Goal: Task Accomplishment & Management: Use online tool/utility

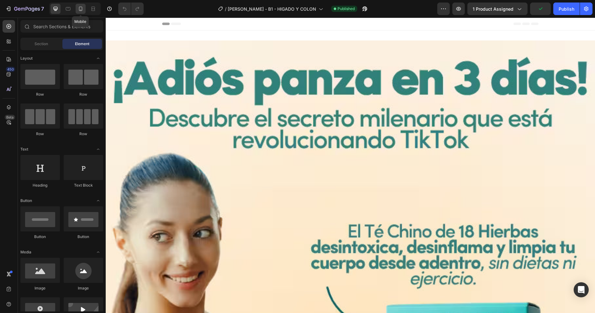
click at [81, 10] on icon at bounding box center [80, 9] width 6 height 6
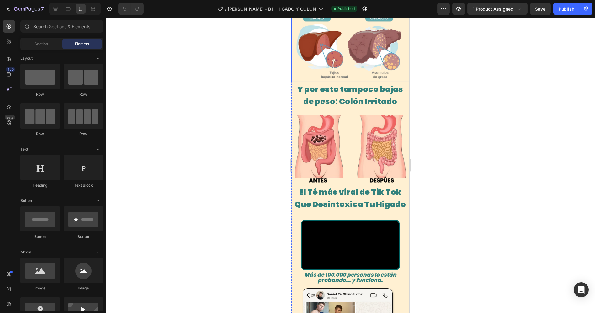
scroll to position [453, 0]
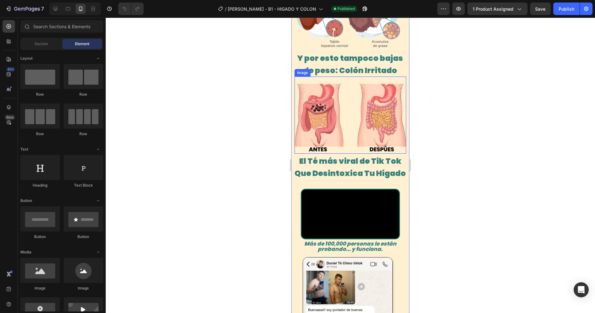
click at [363, 137] on img at bounding box center [350, 115] width 112 height 77
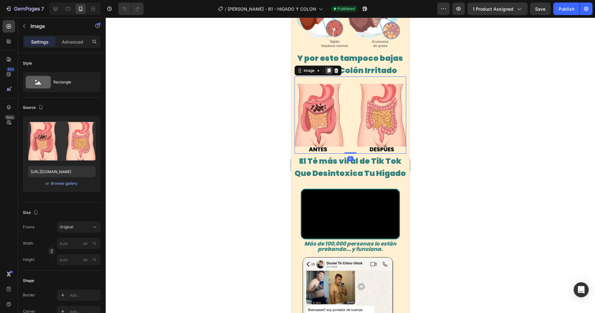
click at [329, 73] on icon at bounding box center [328, 70] width 3 height 4
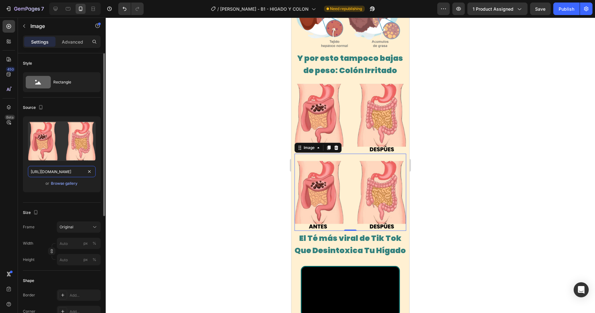
click at [74, 173] on input "[URL][DOMAIN_NAME]" at bounding box center [62, 171] width 68 height 11
paste input "662/1898/3475/files/ESTAFA.avif?v=1758946394"
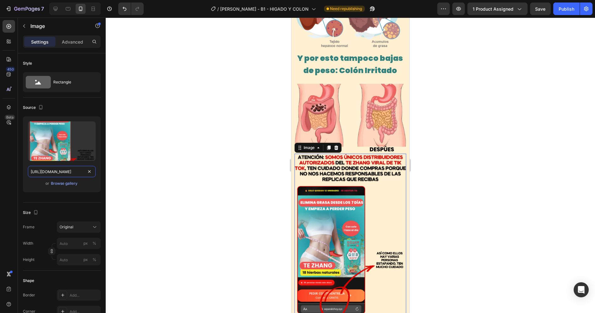
type input "[URL][DOMAIN_NAME]"
click at [435, 125] on div at bounding box center [350, 165] width 489 height 295
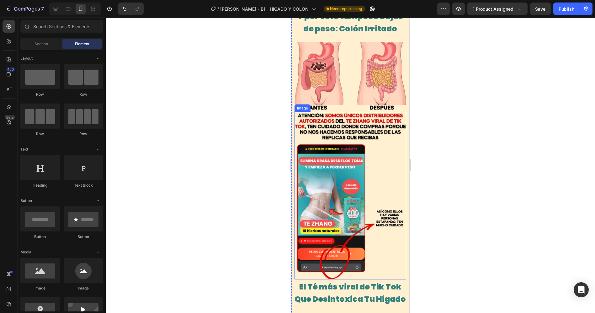
scroll to position [488, 0]
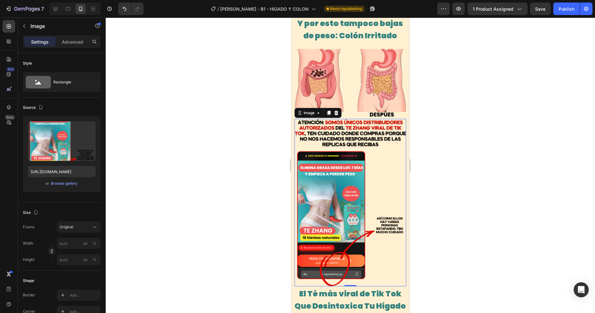
click at [358, 142] on img at bounding box center [350, 202] width 112 height 167
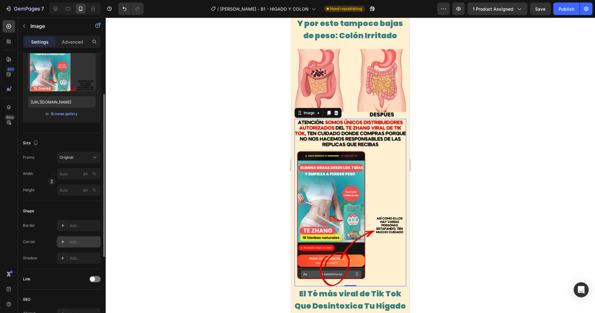
click at [72, 243] on div "Add..." at bounding box center [84, 242] width 29 height 6
click at [70, 225] on div "Add..." at bounding box center [84, 226] width 29 height 6
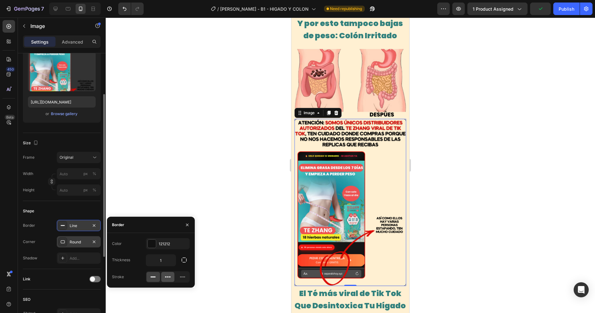
click at [169, 277] on icon at bounding box center [170, 277] width 2 height 1
click at [162, 261] on input "1" at bounding box center [160, 260] width 29 height 11
type input "3"
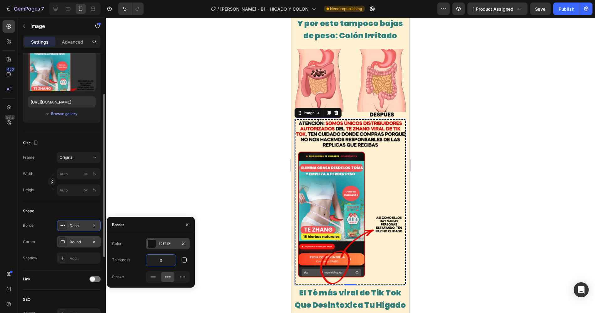
click at [157, 244] on div "121212" at bounding box center [168, 243] width 44 height 11
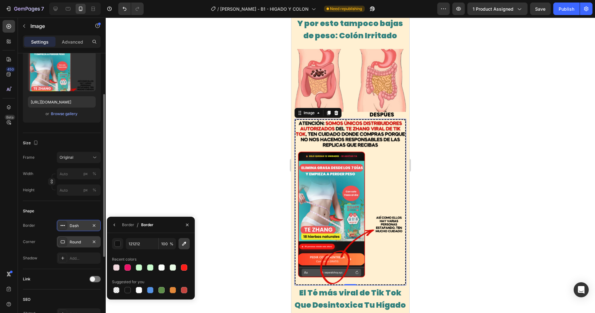
click at [185, 247] on icon "button" at bounding box center [184, 244] width 6 height 6
type input "D81911"
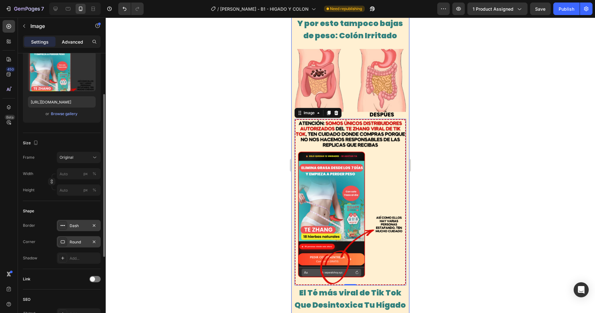
click at [77, 39] on p "Advanced" at bounding box center [72, 42] width 21 height 7
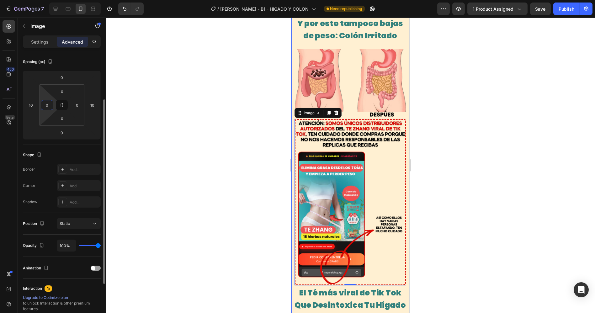
click at [50, 103] on input "0" at bounding box center [46, 104] width 9 height 9
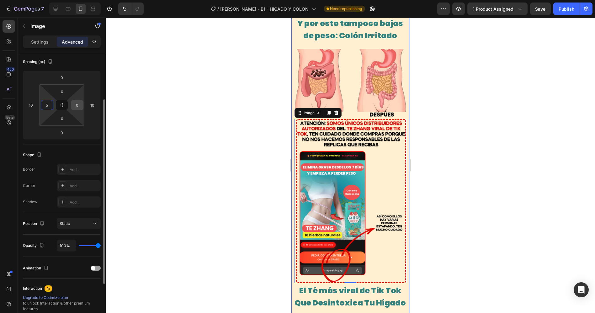
type input "5"
click at [76, 105] on input "0" at bounding box center [76, 104] width 9 height 9
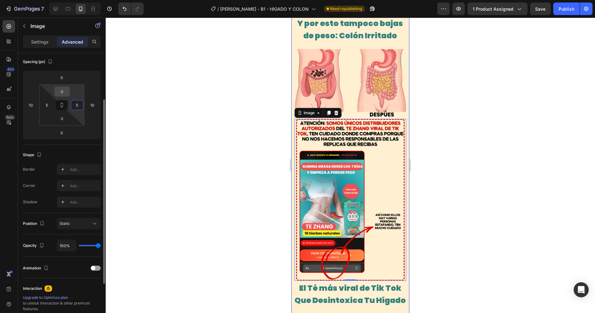
type input "5"
click at [62, 88] on input "0" at bounding box center [62, 91] width 13 height 9
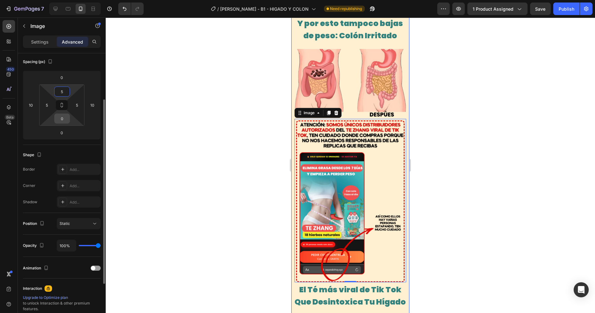
type input "5"
click at [62, 118] on input "0" at bounding box center [62, 118] width 13 height 9
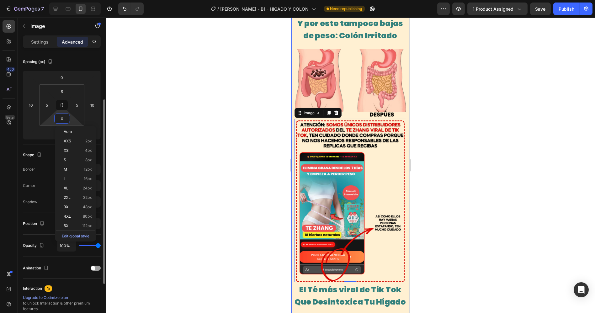
type input "5"
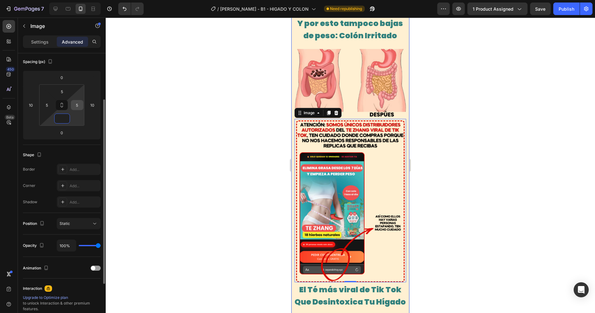
click at [76, 104] on input "5" at bounding box center [76, 104] width 9 height 9
type input "0"
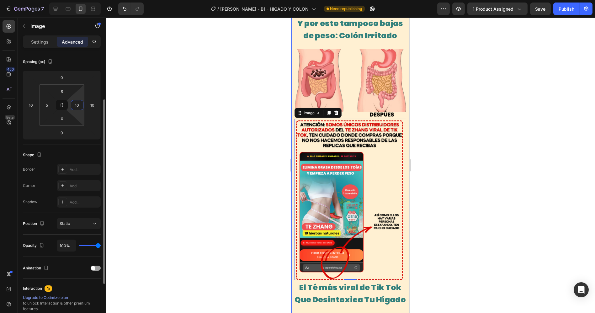
type input "1"
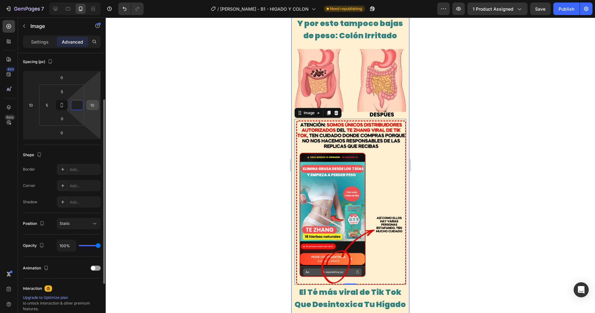
type input "0"
click at [94, 105] on input "10" at bounding box center [92, 104] width 9 height 9
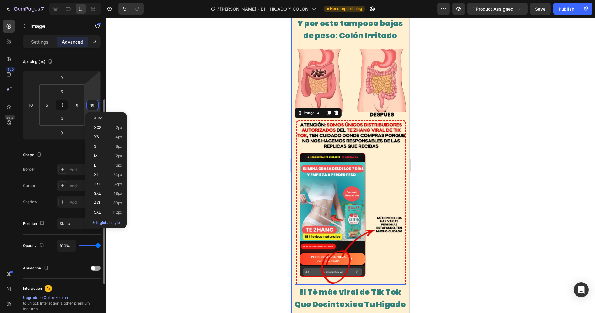
type input "0"
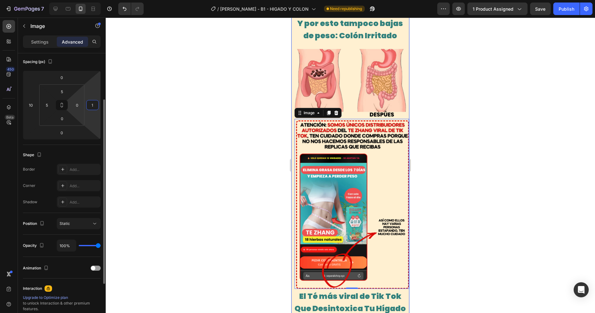
type input "10"
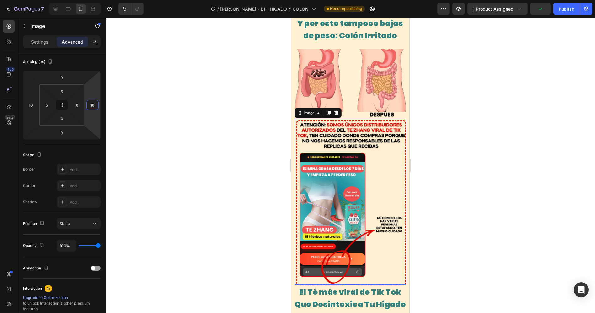
click at [325, 142] on img at bounding box center [351, 202] width 110 height 164
click at [52, 41] on div "Settings" at bounding box center [39, 42] width 31 height 10
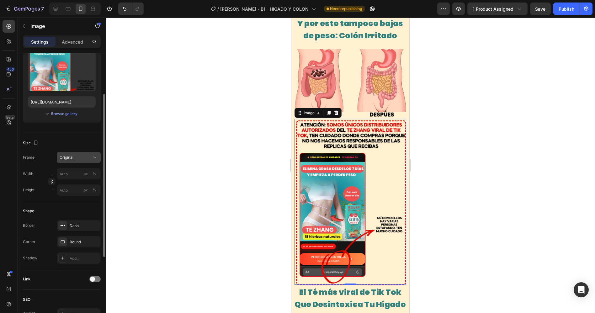
click at [73, 157] on div "Original" at bounding box center [75, 158] width 31 height 6
click at [52, 135] on div "Size Frame Original Width px % Height px %" at bounding box center [62, 167] width 78 height 68
click at [65, 173] on input "px %" at bounding box center [79, 173] width 44 height 11
click at [67, 189] on p "Full 100%" at bounding box center [77, 189] width 36 height 6
click at [66, 175] on input "100" at bounding box center [79, 173] width 44 height 11
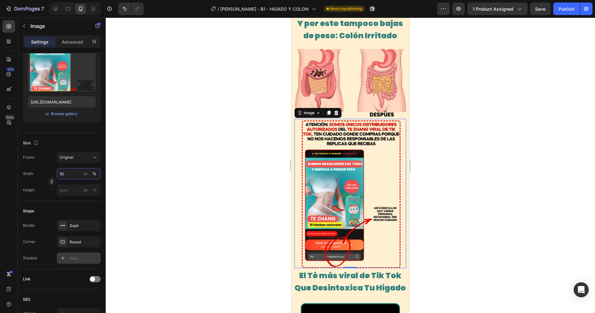
scroll to position [104, 0]
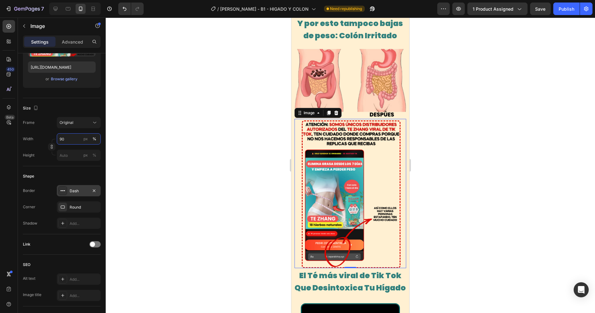
type input "90"
click at [75, 192] on div "Dash" at bounding box center [79, 191] width 18 height 6
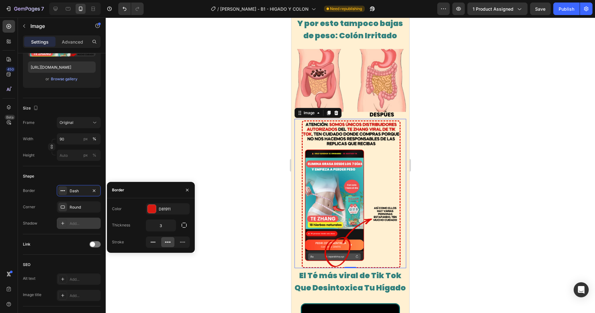
click at [71, 222] on div "Add..." at bounding box center [84, 224] width 29 height 6
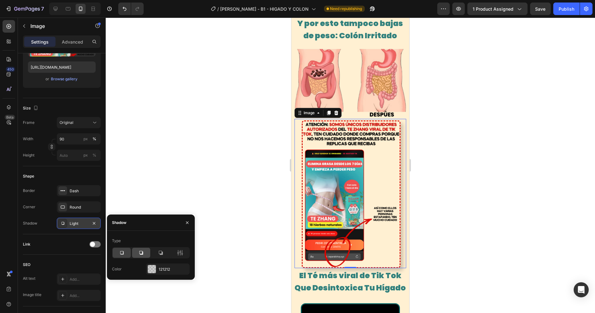
click at [137, 253] on div at bounding box center [141, 253] width 18 height 10
click at [376, 270] on span "El Té más viral de Tik Tok Que Desintoxica Tu Hígado" at bounding box center [350, 281] width 111 height 23
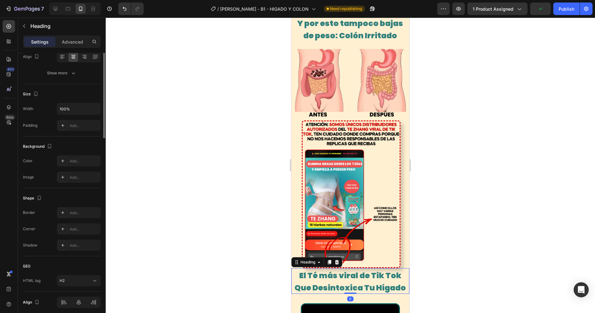
scroll to position [0, 0]
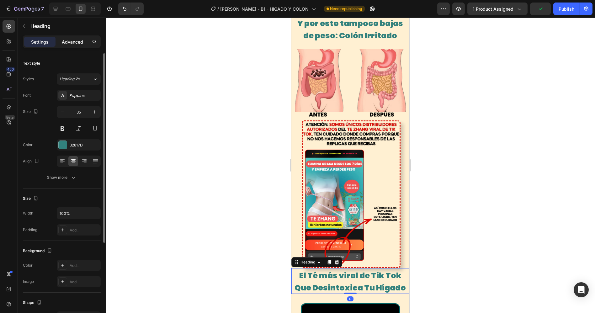
click at [72, 40] on p "Advanced" at bounding box center [72, 42] width 21 height 7
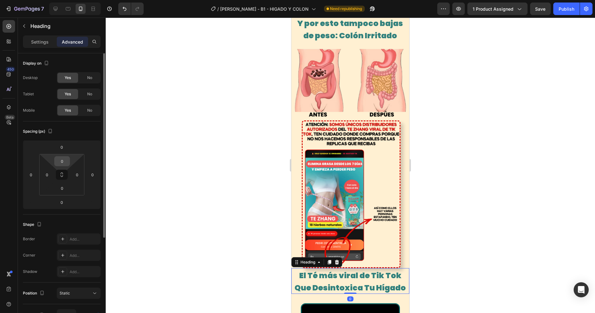
click at [64, 159] on input "0" at bounding box center [62, 161] width 13 height 9
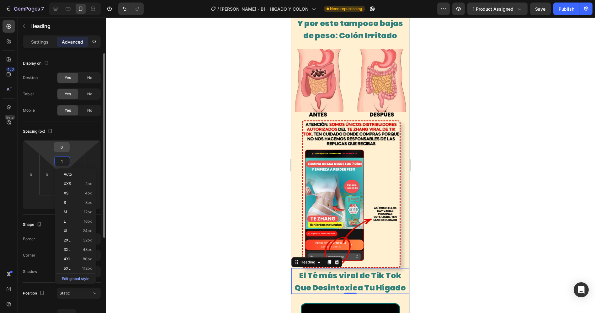
type input "10"
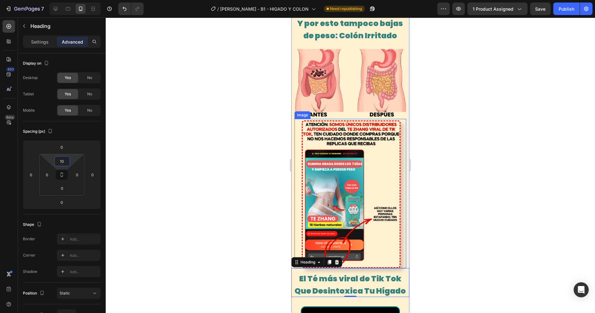
click at [503, 222] on div at bounding box center [350, 165] width 489 height 295
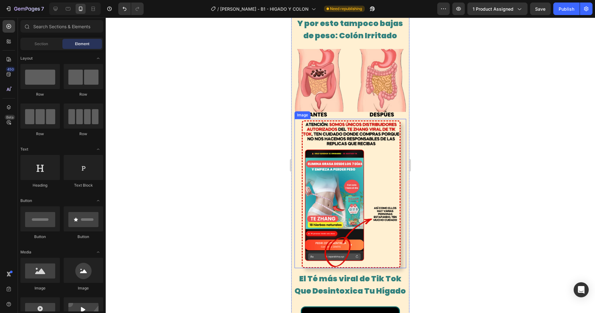
click at [475, 220] on div at bounding box center [350, 165] width 489 height 295
click at [475, 218] on div at bounding box center [350, 165] width 489 height 295
drag, startPoint x: 457, startPoint y: 207, endPoint x: 454, endPoint y: 197, distance: 10.7
click at [456, 204] on div at bounding box center [350, 165] width 489 height 295
click at [266, 148] on div at bounding box center [350, 165] width 489 height 295
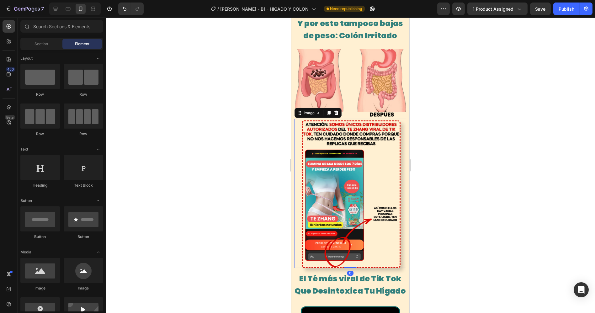
click at [346, 154] on img at bounding box center [350, 194] width 99 height 148
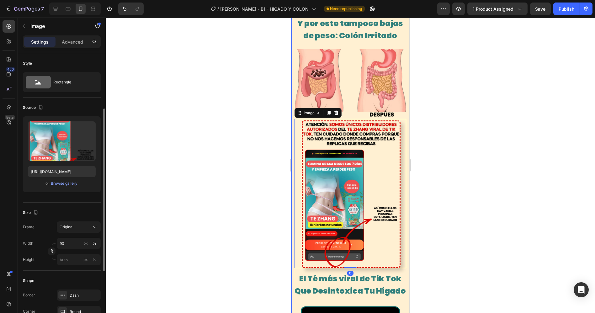
scroll to position [70, 0]
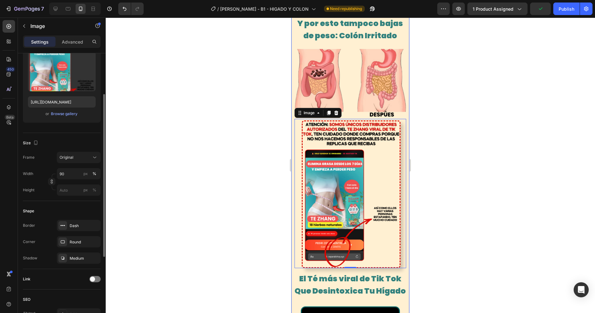
click at [69, 180] on div "Width 90 px % Height px %" at bounding box center [62, 182] width 78 height 28
click at [68, 175] on input "90" at bounding box center [79, 173] width 44 height 11
click at [65, 187] on span "Full" at bounding box center [62, 189] width 6 height 6
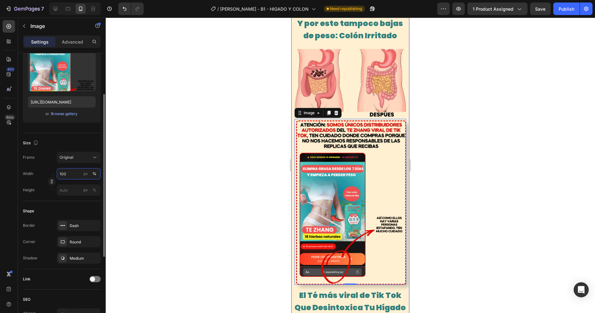
click at [65, 171] on input "100" at bounding box center [79, 173] width 44 height 11
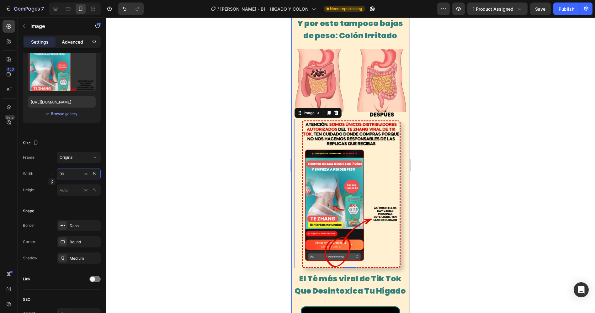
type input "90"
click at [74, 44] on p "Advanced" at bounding box center [72, 42] width 21 height 7
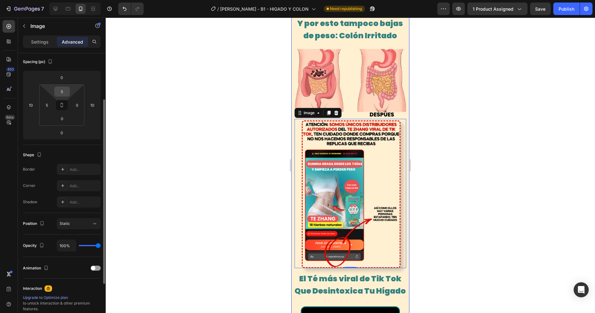
click at [64, 93] on input "5" at bounding box center [62, 91] width 13 height 9
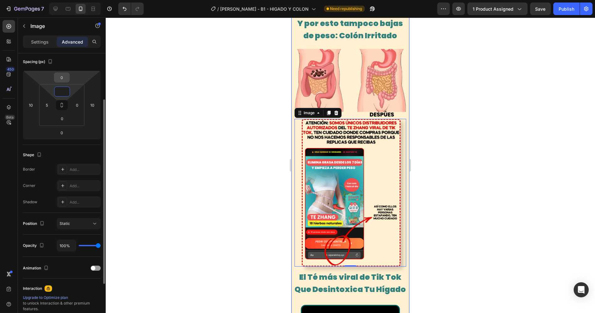
type input "0"
click at [63, 77] on input "0" at bounding box center [62, 77] width 13 height 9
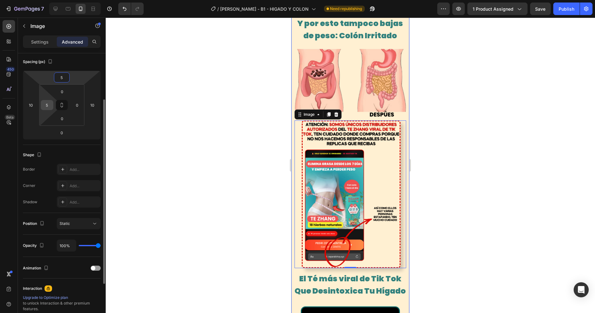
type input "5"
click at [51, 103] on input "5" at bounding box center [46, 104] width 9 height 9
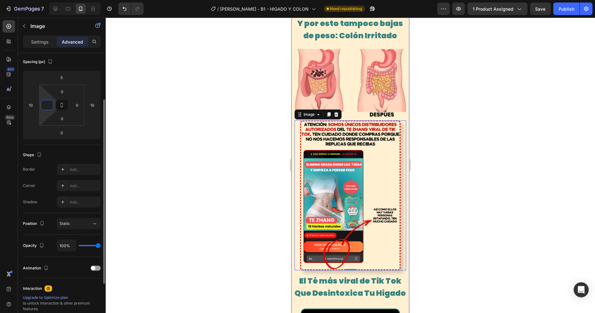
type input "0"
click at [96, 63] on div "Spacing (px)" at bounding box center [62, 62] width 78 height 10
click at [445, 98] on div at bounding box center [350, 165] width 489 height 295
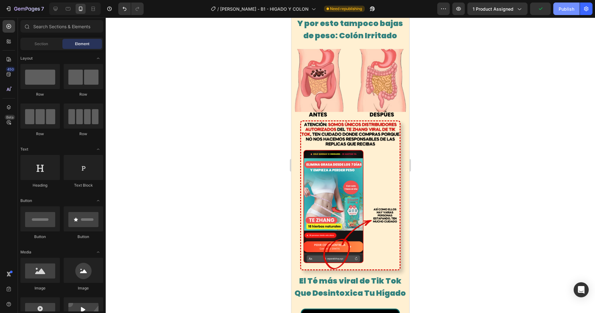
click at [569, 11] on div "Publish" at bounding box center [567, 9] width 16 height 7
click at [362, 10] on icon "button" at bounding box center [365, 9] width 6 height 6
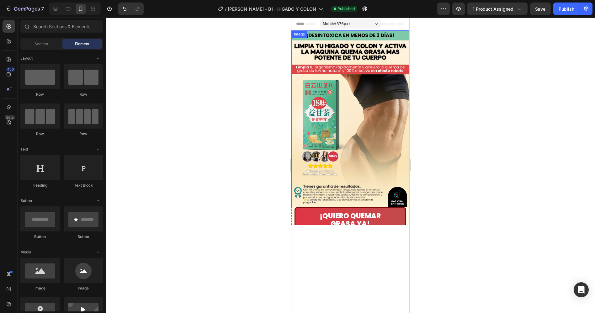
scroll to position [0, 0]
click at [337, 87] on img at bounding box center [350, 118] width 118 height 177
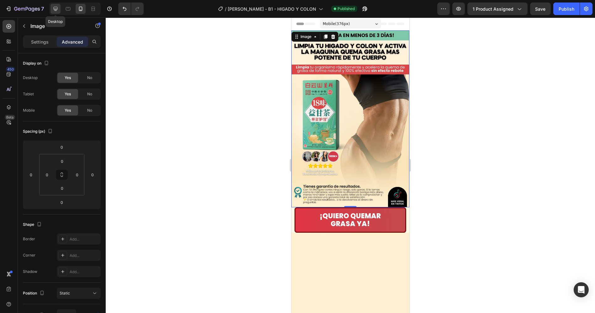
click at [56, 9] on icon at bounding box center [56, 9] width 4 height 4
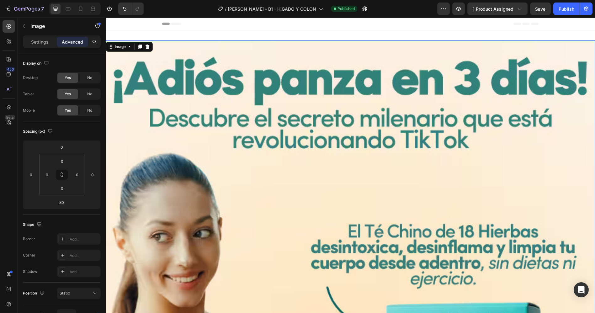
scroll to position [1, 0]
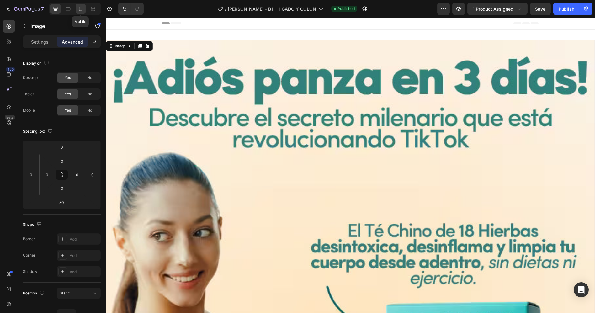
click at [82, 7] on icon at bounding box center [80, 9] width 6 height 6
type input "0"
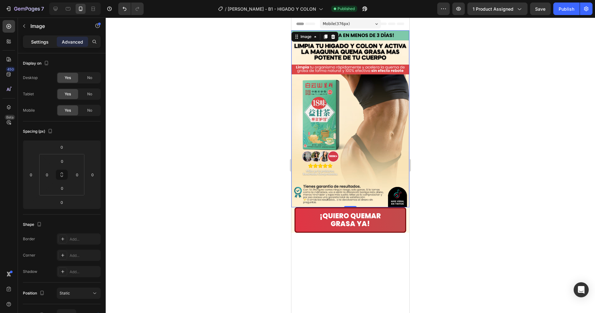
click at [29, 41] on div "Settings" at bounding box center [39, 42] width 31 height 10
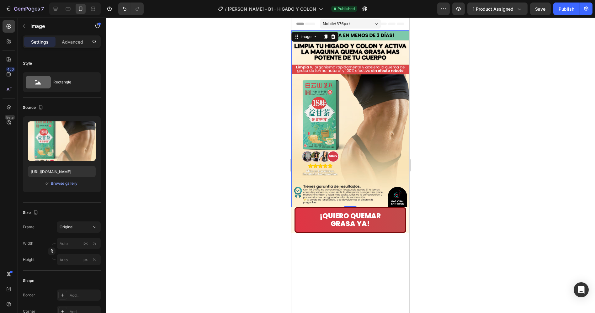
click at [321, 92] on img at bounding box center [350, 118] width 118 height 177
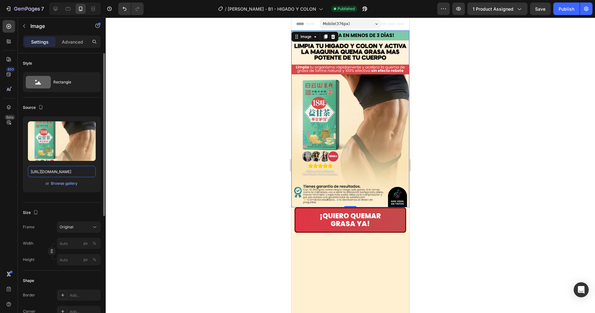
click at [64, 168] on input "https://cdn.shopify.com/s/files/1/0944/8190/8017/files/TE_ZHANG_7.avif?v=175617…" at bounding box center [62, 171] width 68 height 11
click at [54, 8] on icon at bounding box center [55, 9] width 6 height 6
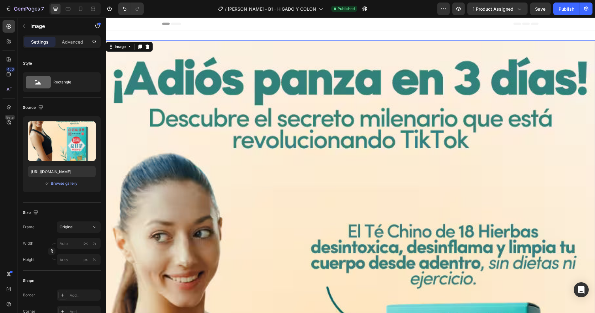
scroll to position [1, 0]
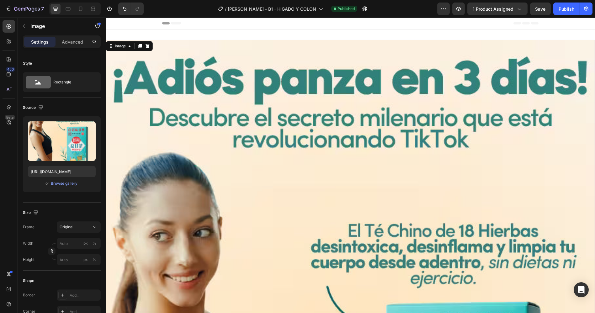
click at [69, 169] on input "https://cdn.shopify.com/s/files/1/0924/3872/4895/files/30-ezgif.com-apng-to-avi…" at bounding box center [62, 171] width 68 height 11
paste input "44/8190/8017/files/TE_ZHANG_7.avif?v=1756177949"
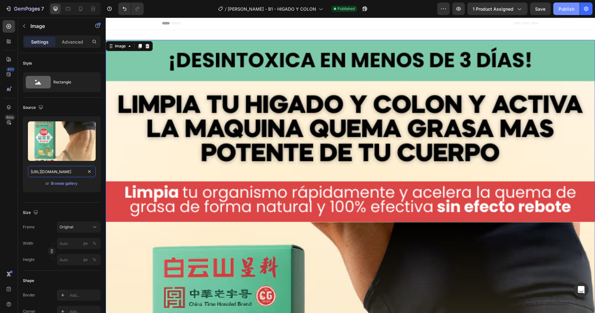
type input "https://cdn.shopify.com/s/files/1/0944/8190/8017/files/TE_ZHANG_7.avif?v=175617…"
click at [559, 12] on div "Publish" at bounding box center [567, 9] width 16 height 7
click at [79, 7] on icon at bounding box center [80, 9] width 3 height 4
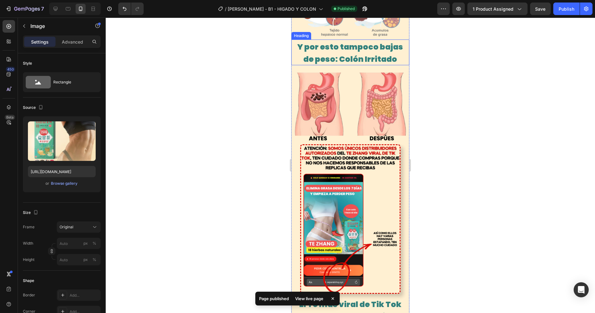
scroll to position [540, 0]
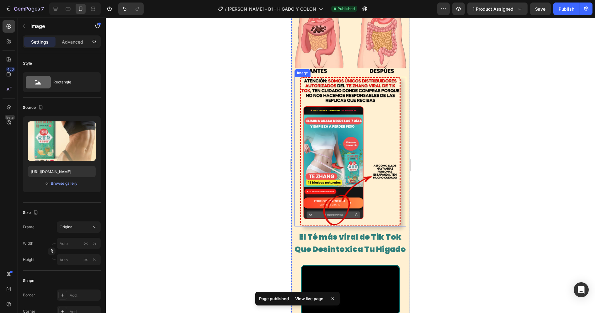
click at [347, 139] on img at bounding box center [350, 152] width 100 height 150
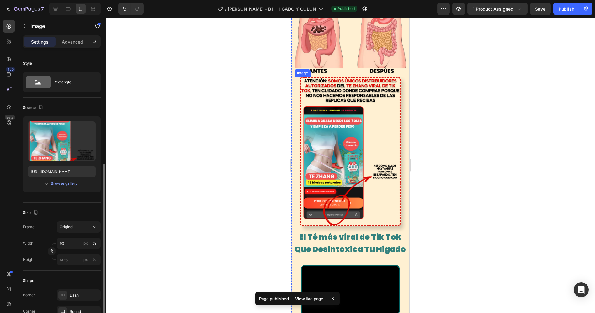
scroll to position [70, 0]
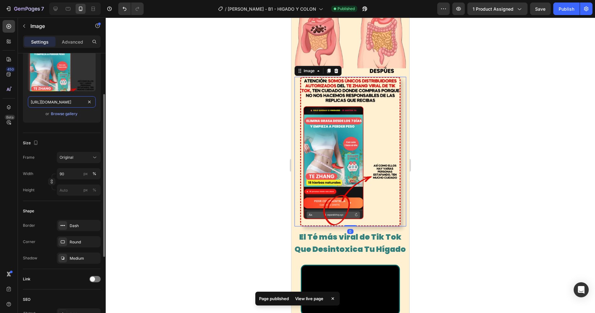
click at [68, 100] on input "https://cdn.shopify.com/s/files/1/0662/1898/3475/files/ESTAFA.avif?v=1758946394" at bounding box center [62, 101] width 68 height 11
click at [54, 8] on icon at bounding box center [55, 9] width 6 height 6
type input "https://cdn.shopify.com/s/files/1/0924/3872/4895/files/PortadaProductosShopify-…"
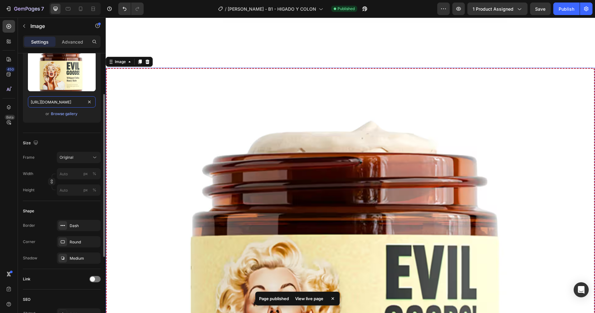
click at [74, 100] on input "https://cdn.shopify.com/s/files/1/0924/3872/4895/files/PortadaProductosShopify-…" at bounding box center [62, 101] width 68 height 11
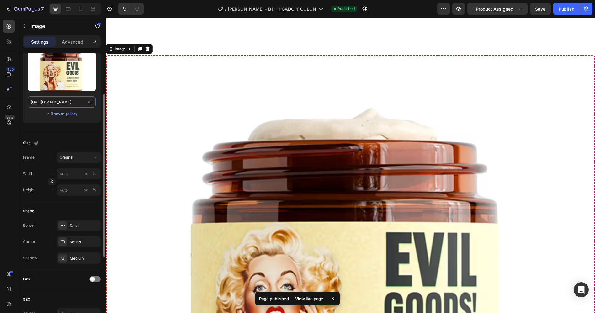
scroll to position [1841, 0]
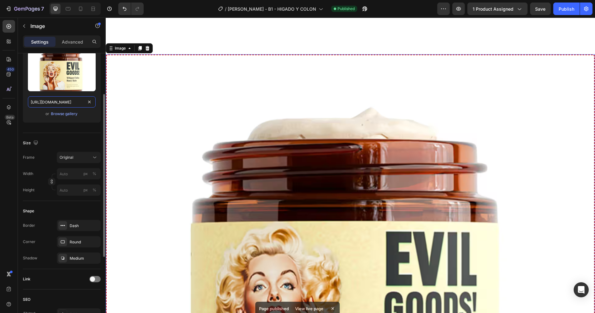
paste input "662/1898/3475/files/ESTAFA.avif?v=1758946394"
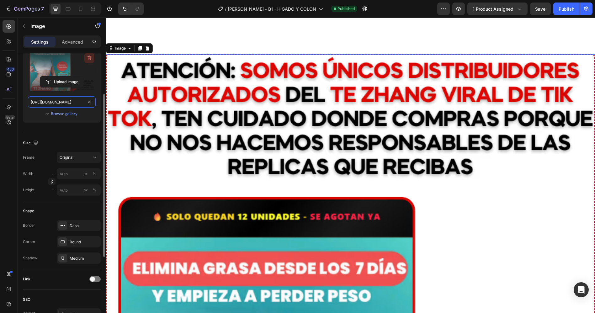
scroll to position [0, 96]
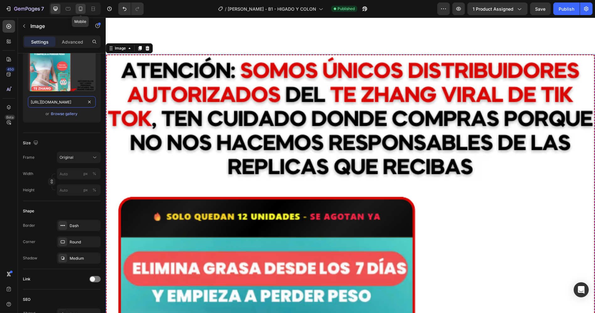
type input "https://cdn.shopify.com/s/files/1/0662/1898/3475/files/ESTAFA.avif?v=1758946394"
click at [82, 8] on icon at bounding box center [80, 9] width 6 height 6
type input "90"
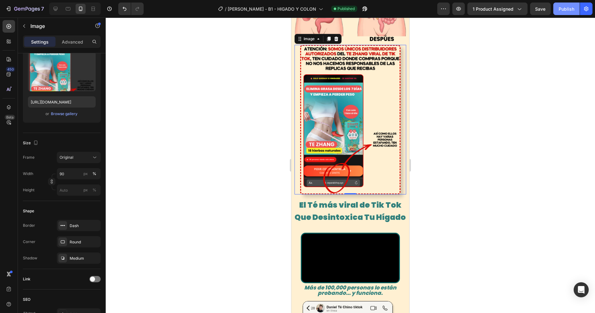
scroll to position [569, 0]
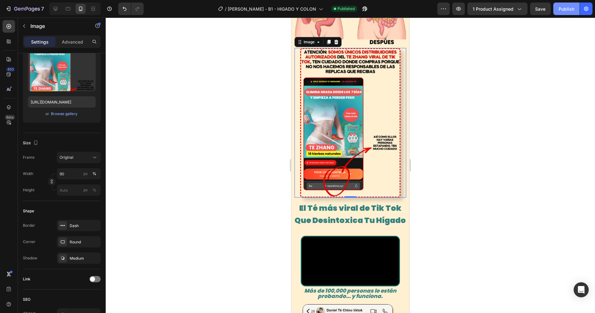
click at [559, 10] on div "Publish" at bounding box center [567, 9] width 16 height 7
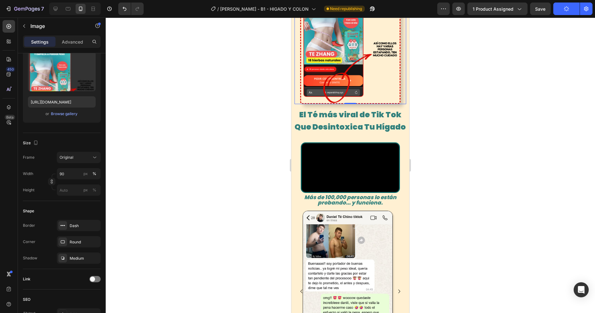
scroll to position [674, 0]
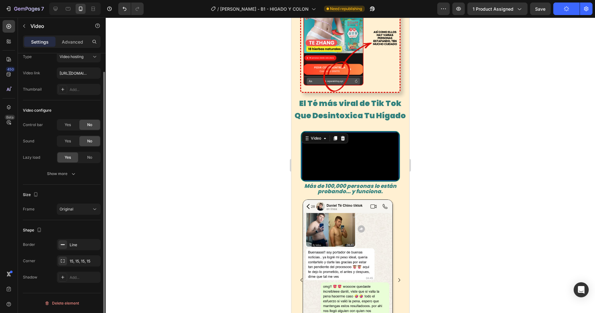
click at [342, 132] on video at bounding box center [349, 156] width 97 height 49
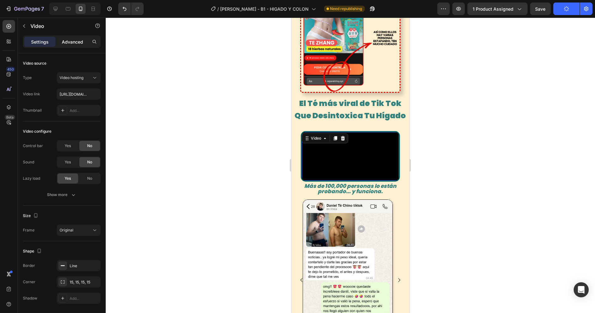
click at [72, 40] on p "Advanced" at bounding box center [72, 42] width 21 height 7
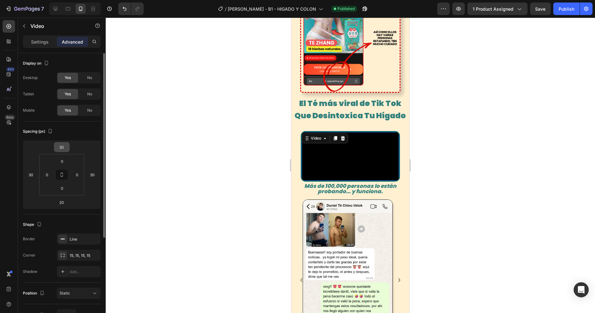
click at [60, 145] on input "30" at bounding box center [62, 146] width 13 height 9
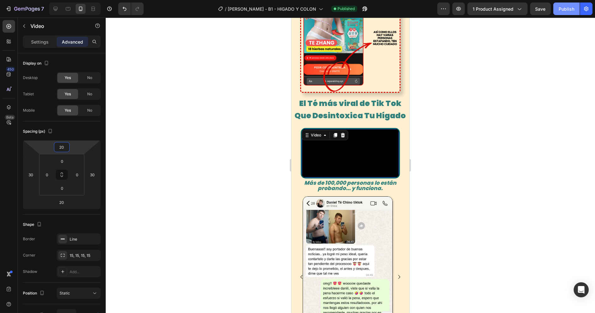
type input "20"
click at [567, 13] on button "Publish" at bounding box center [566, 9] width 26 height 13
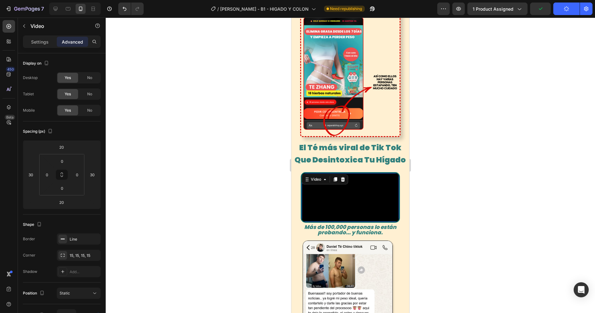
scroll to position [569, 0]
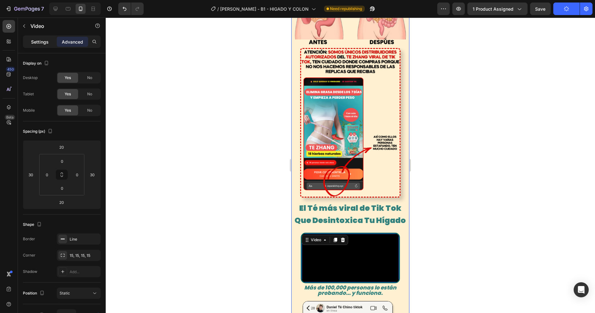
click at [33, 43] on p "Settings" at bounding box center [40, 42] width 18 height 7
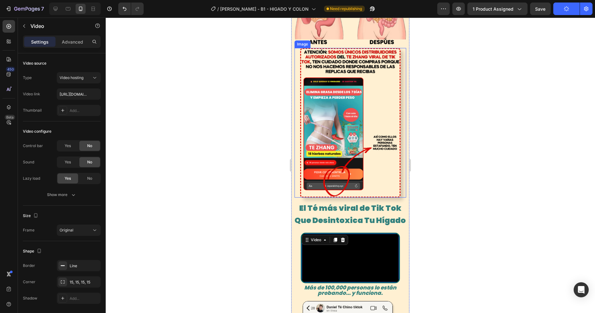
click at [325, 63] on img at bounding box center [350, 123] width 100 height 150
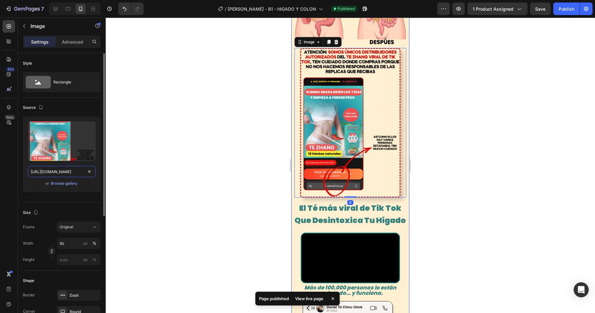
click at [66, 169] on input "https://cdn.shopify.com/s/files/1/0662/1898/3475/files/ESTAFA.avif?v=1758946394" at bounding box center [62, 171] width 68 height 11
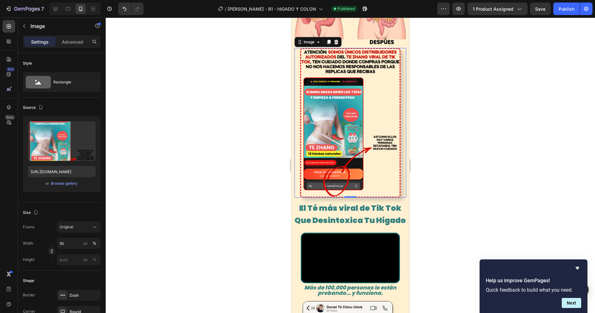
click at [237, 135] on div at bounding box center [350, 165] width 489 height 295
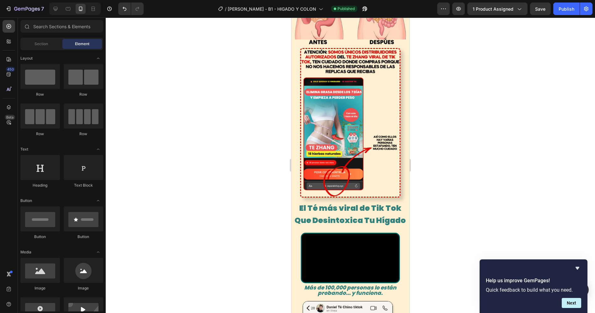
click at [482, 149] on div at bounding box center [350, 165] width 489 height 295
click at [365, 112] on img at bounding box center [350, 123] width 100 height 150
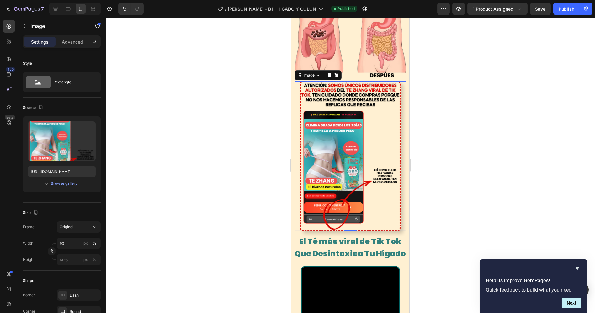
scroll to position [534, 0]
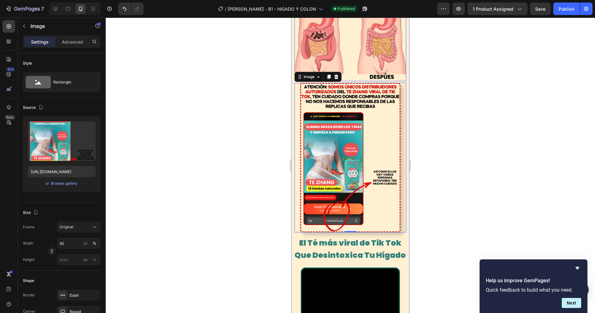
click at [363, 61] on img at bounding box center [350, 42] width 112 height 77
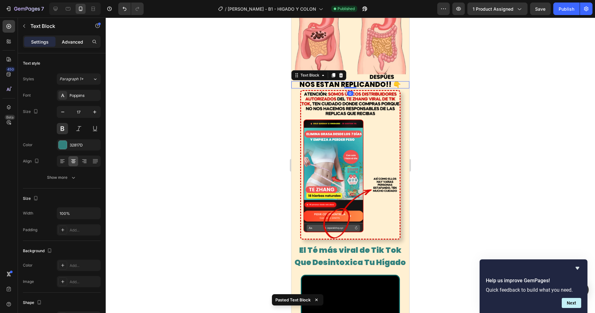
click at [69, 40] on p "Advanced" at bounding box center [72, 42] width 21 height 7
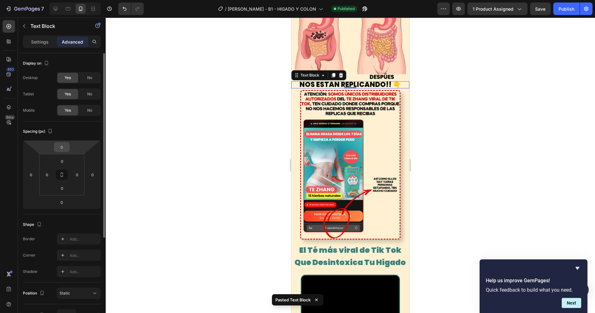
click at [64, 146] on input "0" at bounding box center [62, 146] width 13 height 9
type input "10"
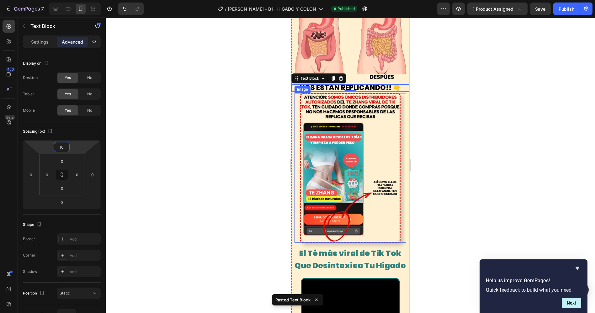
click at [502, 139] on div at bounding box center [350, 165] width 489 height 295
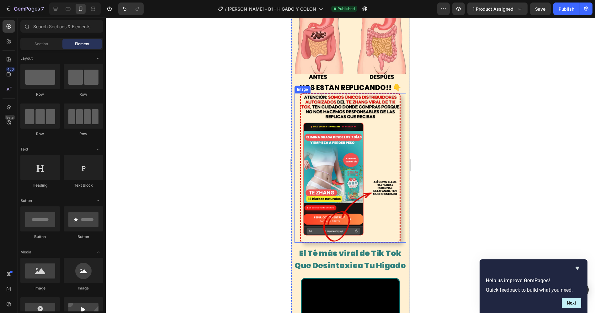
click at [498, 136] on div at bounding box center [350, 165] width 489 height 295
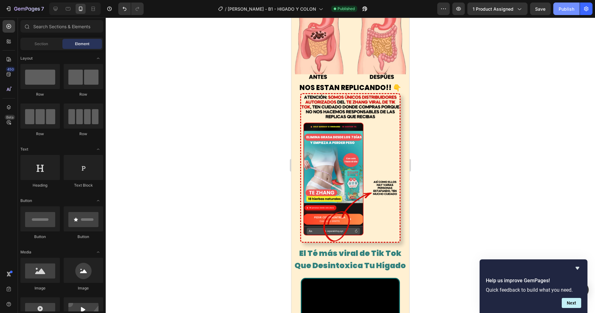
click at [566, 8] on div "Publish" at bounding box center [567, 9] width 16 height 7
click at [324, 83] on span "NOS ESTÁN REPLICANDO!! 👇" at bounding box center [350, 88] width 102 height 10
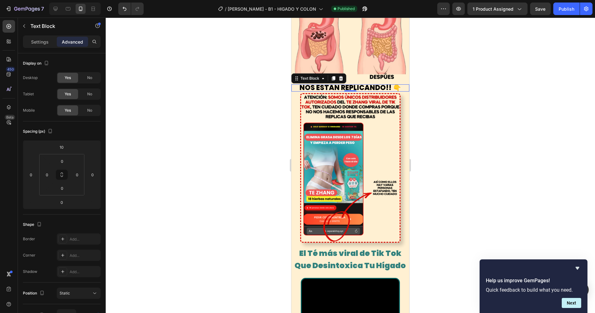
click at [363, 83] on span "NOS ESTÁN REPLICANDO!! 👇" at bounding box center [350, 88] width 102 height 10
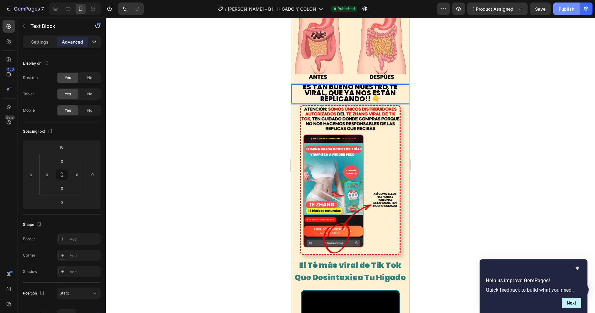
click at [571, 7] on div "Publish" at bounding box center [567, 9] width 16 height 7
click at [42, 37] on div "Settings" at bounding box center [39, 42] width 31 height 10
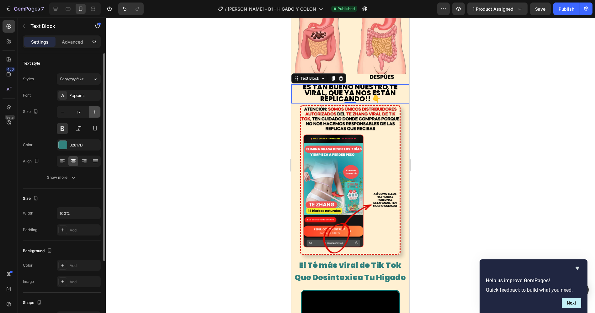
click at [94, 113] on icon "button" at bounding box center [95, 112] width 6 height 6
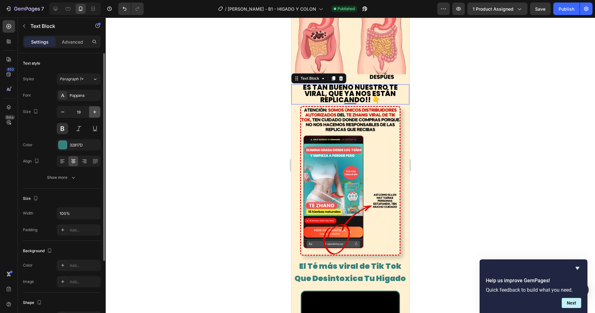
click at [94, 113] on icon "button" at bounding box center [95, 112] width 6 height 6
type input "22"
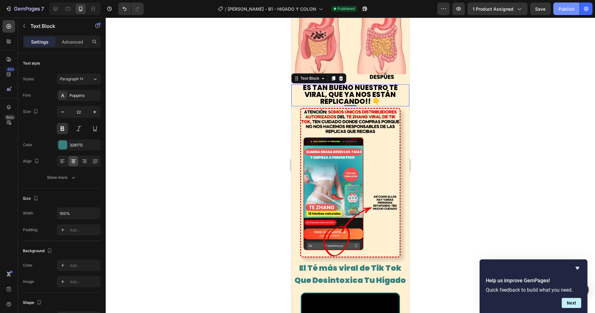
click at [562, 11] on div "Publish" at bounding box center [567, 9] width 16 height 7
click at [369, 9] on icon "button" at bounding box center [372, 9] width 6 height 6
click at [331, 92] on span "ES TAN BUENO NUESTRO TÉ VIRAL, QUE YA NOS ESTÁN REPLICANDO!! 👇" at bounding box center [350, 95] width 95 height 24
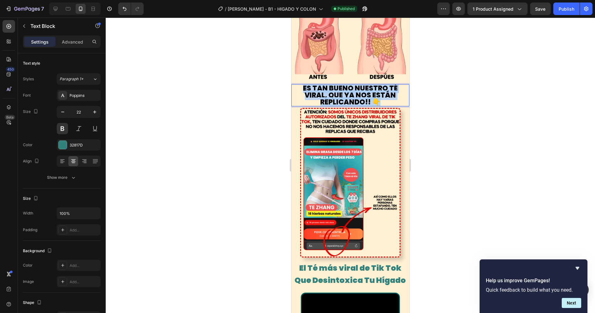
click at [331, 92] on span "ES TAN BUENO NUESTRO TÉ VIRAL, QUE YA NOS ESTÁN REPLICANDO!! 👇" at bounding box center [350, 95] width 95 height 24
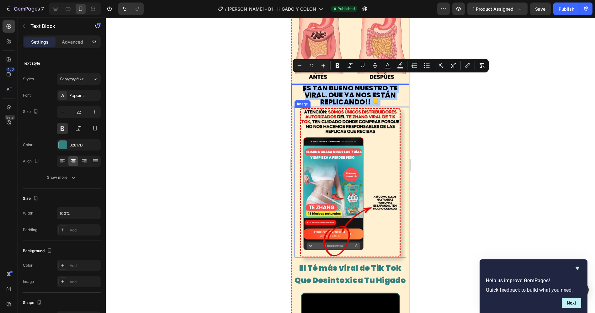
click at [441, 125] on div at bounding box center [350, 165] width 489 height 295
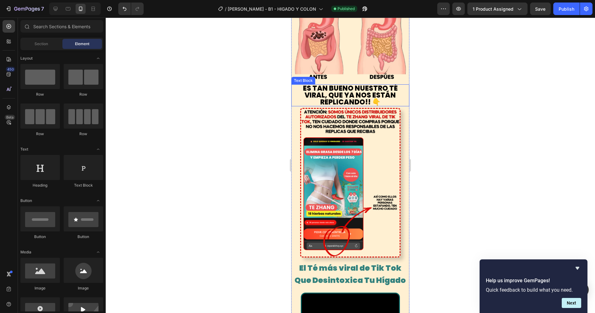
click at [386, 83] on span "ES TAN BUENO NUESTRO TÉ VIRAL, QUE YA NOS ESTÁN REPLICANDO!! 👇" at bounding box center [350, 95] width 95 height 24
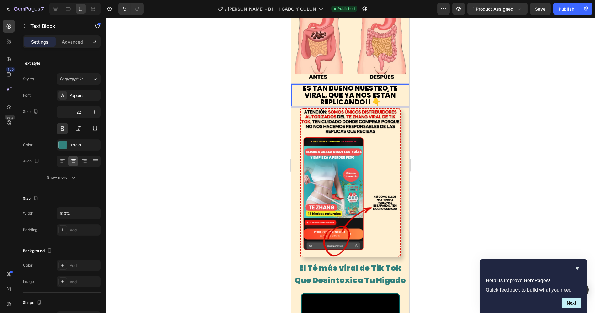
click at [386, 83] on span "ES TAN BUENO NUESTRO TÉ VIRAL, QUE YA NOS ESTÁN REPLICANDO!! 👇" at bounding box center [350, 95] width 95 height 24
drag, startPoint x: 386, startPoint y: 79, endPoint x: 323, endPoint y: 89, distance: 64.1
click at [323, 89] on span "ES TAN BUENO NUESTRO TÉ VIRAL, QUE YA NOS ESTÁN REPLICANDO!! 👇" at bounding box center [350, 95] width 95 height 24
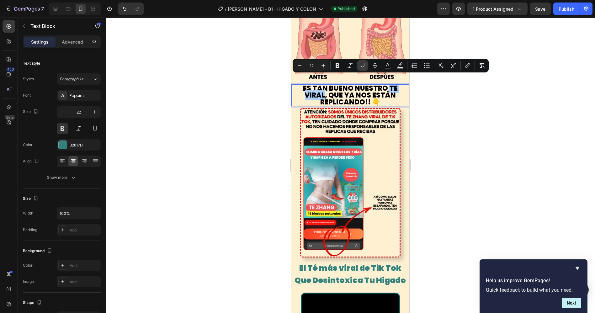
click at [362, 66] on icon "Editor contextual toolbar" at bounding box center [362, 65] width 6 height 6
click at [375, 85] on span "ES TAN BUENO NUESTRO TÉ VIRAL , QUE YA NOS ESTÁN REPLICANDO!! 👇" at bounding box center [349, 95] width 93 height 24
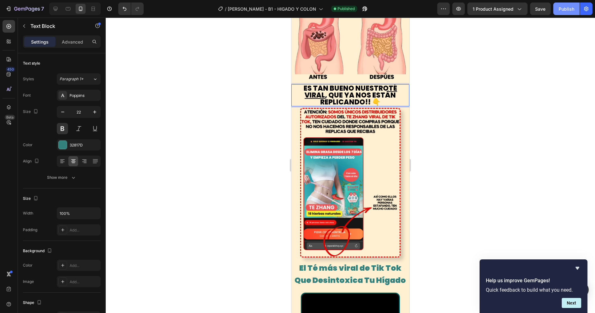
click at [562, 9] on div "Publish" at bounding box center [567, 9] width 16 height 7
click at [562, 8] on div "Publish" at bounding box center [567, 9] width 16 height 7
click at [572, 11] on div "Publish" at bounding box center [567, 9] width 16 height 7
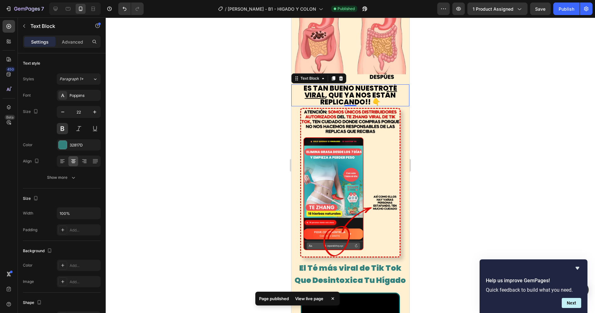
click at [456, 101] on div at bounding box center [350, 165] width 489 height 295
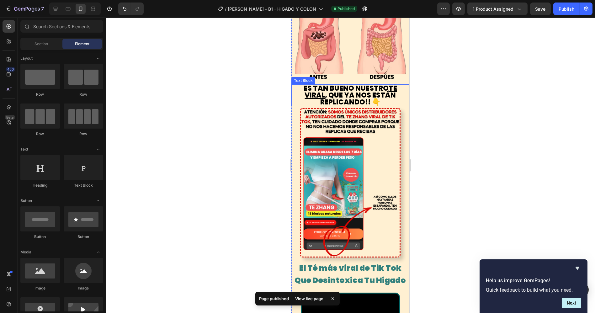
click at [390, 83] on u "TÉ VIRAL" at bounding box center [351, 91] width 93 height 17
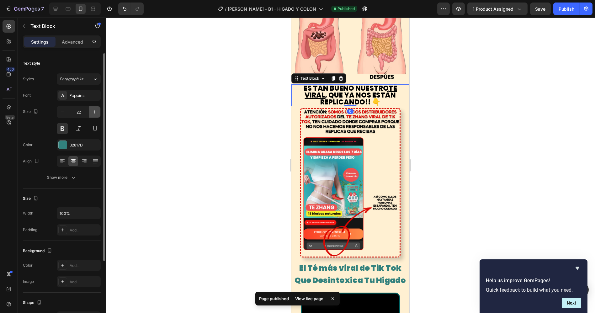
click at [93, 110] on icon "button" at bounding box center [95, 112] width 6 height 6
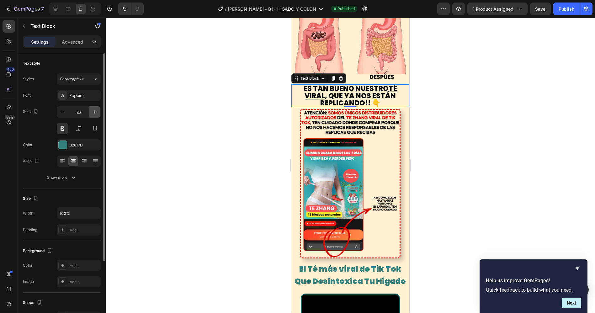
click at [93, 110] on icon "button" at bounding box center [95, 112] width 6 height 6
type input "24"
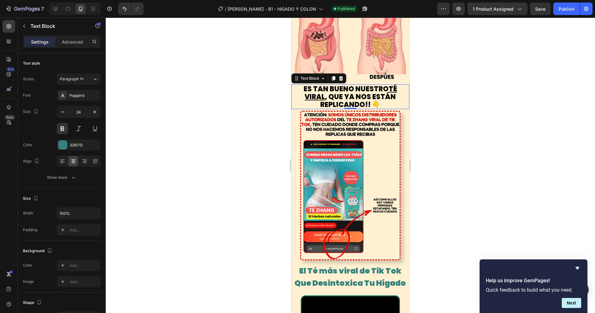
click at [483, 82] on div at bounding box center [350, 165] width 489 height 295
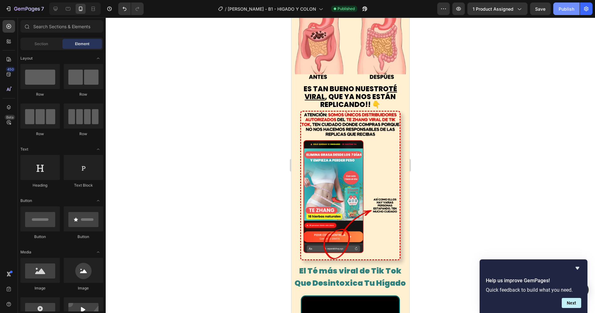
click at [569, 10] on div "Publish" at bounding box center [567, 9] width 16 height 7
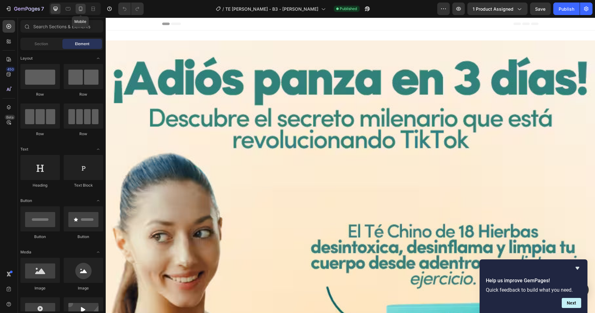
click at [81, 8] on icon at bounding box center [80, 9] width 6 height 6
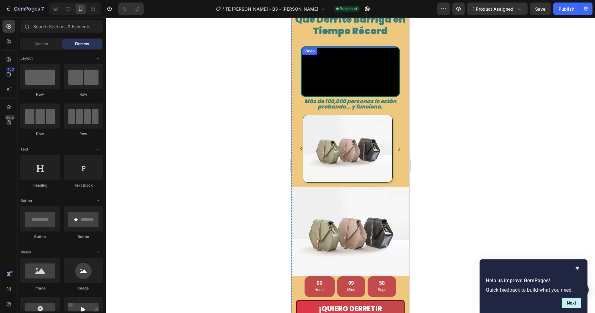
scroll to position [488, 0]
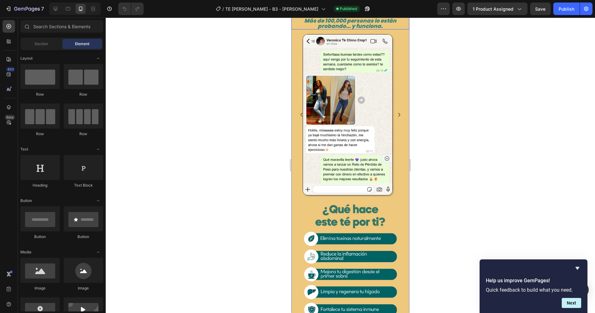
click at [352, 29] on p "Más de 100,000 personas lo están probando... y funciona." at bounding box center [350, 23] width 117 height 11
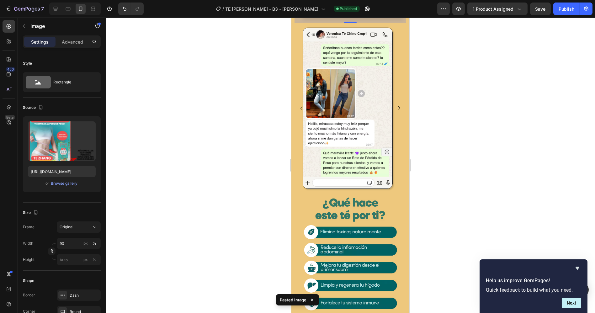
scroll to position [557, 0]
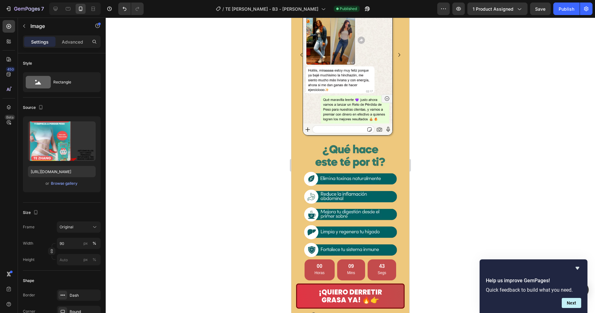
click at [509, 157] on div at bounding box center [350, 165] width 489 height 295
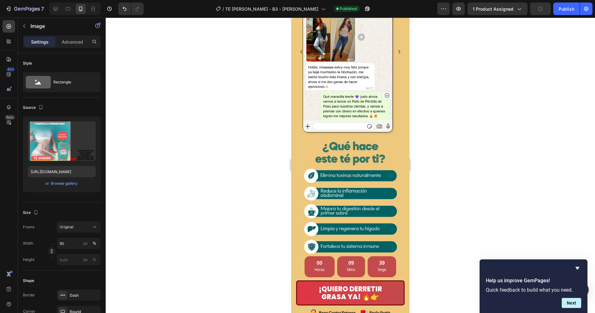
drag, startPoint x: 349, startPoint y: 224, endPoint x: 711, endPoint y: 237, distance: 362.5
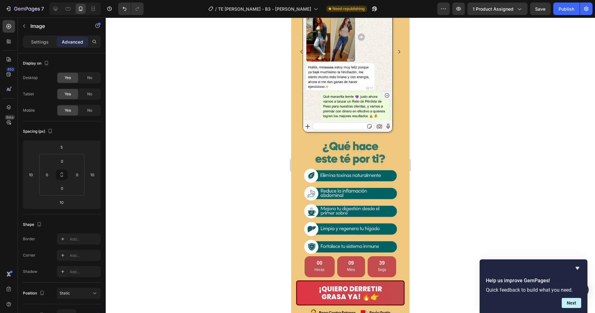
click at [444, 210] on div at bounding box center [350, 165] width 489 height 295
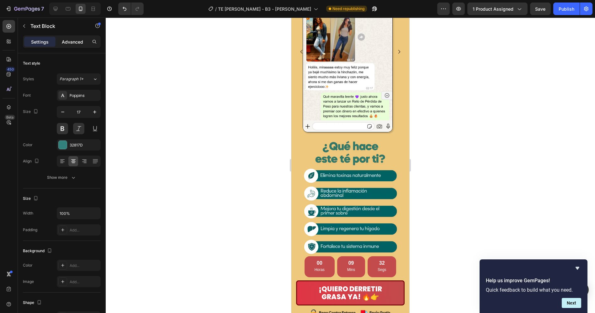
click at [72, 41] on p "Advanced" at bounding box center [72, 42] width 21 height 7
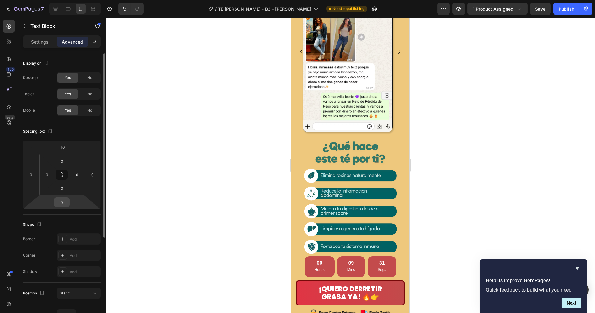
click at [64, 199] on input "0" at bounding box center [62, 202] width 13 height 9
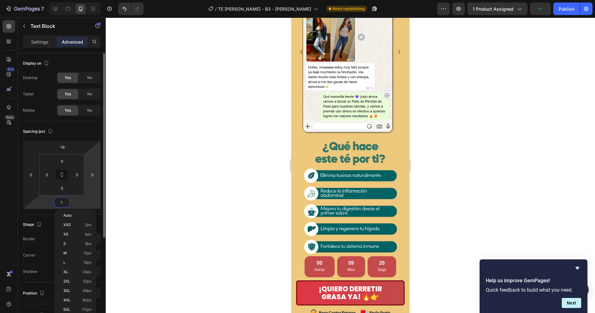
type input "10"
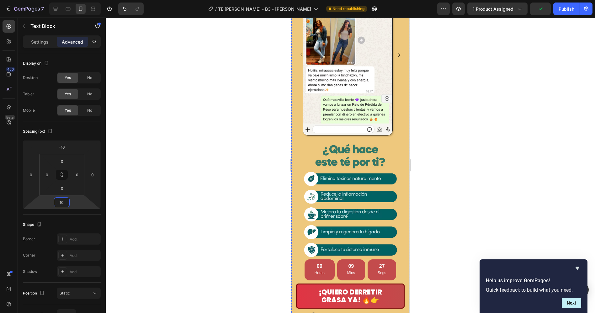
click at [545, 88] on div at bounding box center [350, 165] width 489 height 295
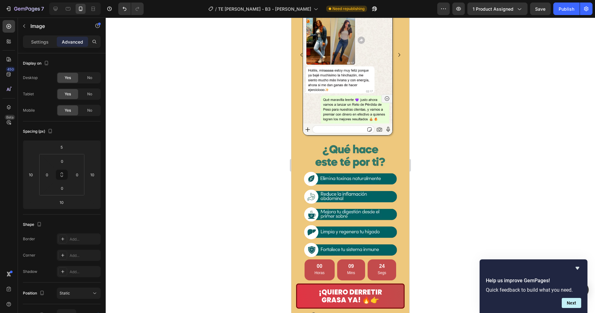
click at [471, 130] on div at bounding box center [350, 165] width 489 height 295
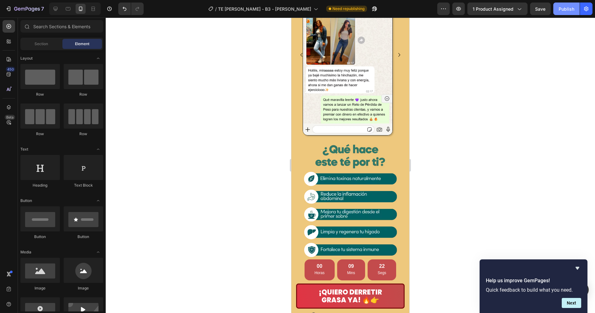
click at [571, 10] on div "Publish" at bounding box center [567, 9] width 16 height 7
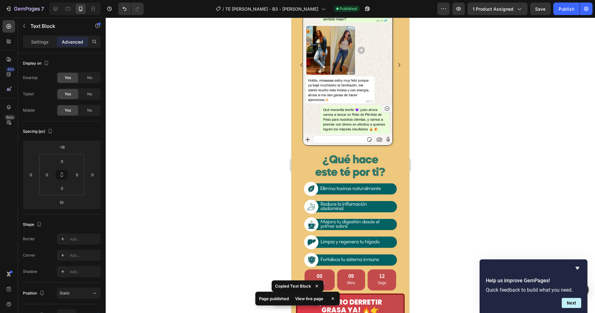
click at [63, 146] on input "-16" at bounding box center [62, 146] width 13 height 9
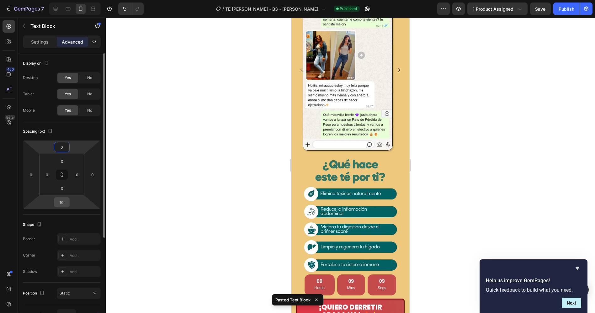
type input "0"
click at [60, 202] on input "10" at bounding box center [62, 202] width 13 height 9
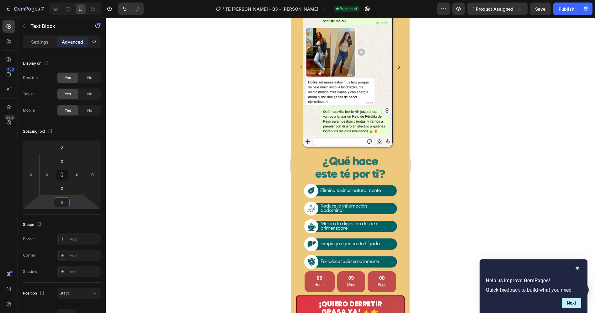
type input "0"
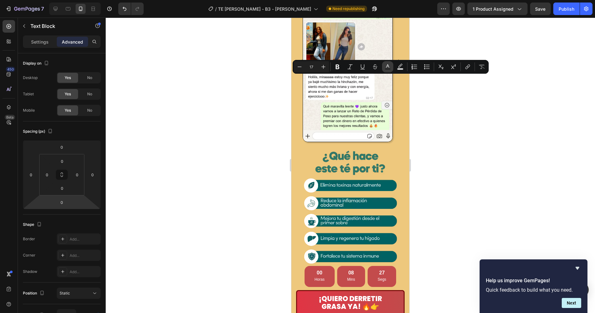
click at [386, 66] on icon "Editor contextual toolbar" at bounding box center [388, 67] width 6 height 6
type input "32817D"
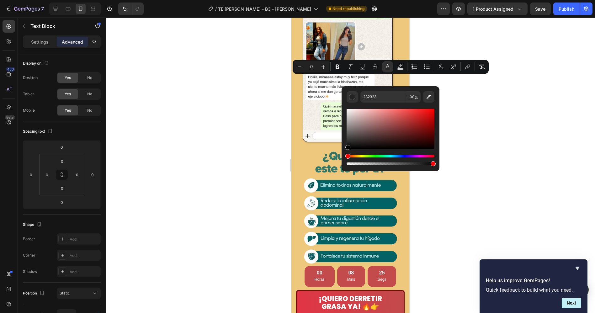
drag, startPoint x: 369, startPoint y: 132, endPoint x: 343, endPoint y: 153, distance: 33.3
click at [343, 153] on div "232323 100 %" at bounding box center [391, 126] width 98 height 80
type input "000000"
click at [322, 66] on icon "Editor contextual toolbar" at bounding box center [323, 67] width 6 height 6
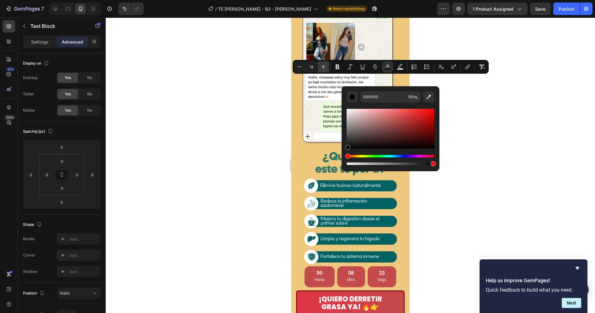
click at [322, 66] on icon "Editor contextual toolbar" at bounding box center [323, 67] width 6 height 6
type input "20"
click at [261, 87] on div at bounding box center [350, 165] width 489 height 295
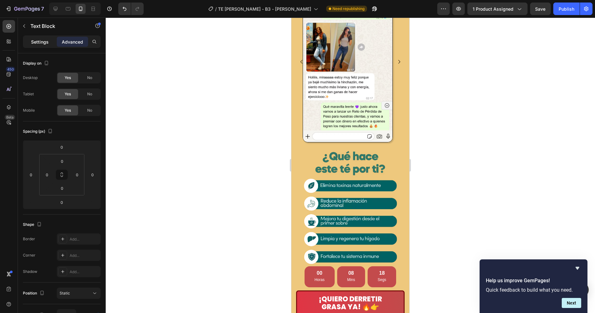
click at [40, 39] on p "Settings" at bounding box center [40, 42] width 18 height 7
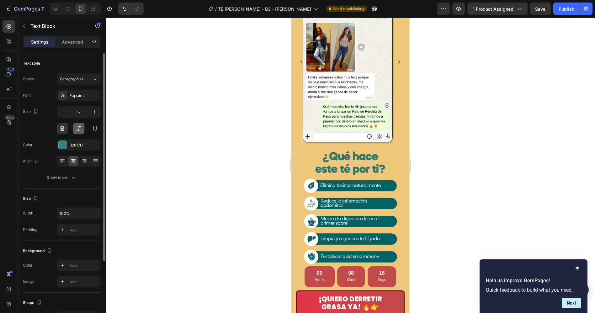
click at [79, 128] on button at bounding box center [78, 128] width 11 height 11
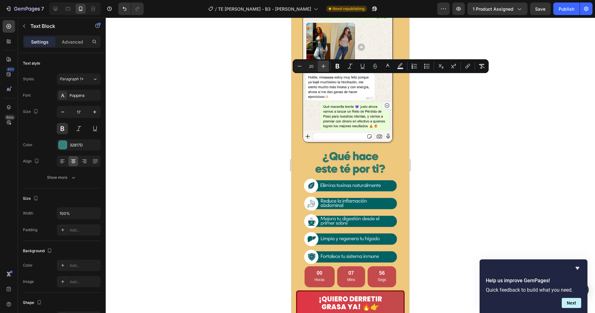
click at [321, 67] on icon "Editor contextual toolbar" at bounding box center [323, 66] width 6 height 6
type input "22"
drag, startPoint x: 450, startPoint y: 120, endPoint x: 415, endPoint y: 100, distance: 40.5
click at [449, 119] on div at bounding box center [350, 165] width 489 height 295
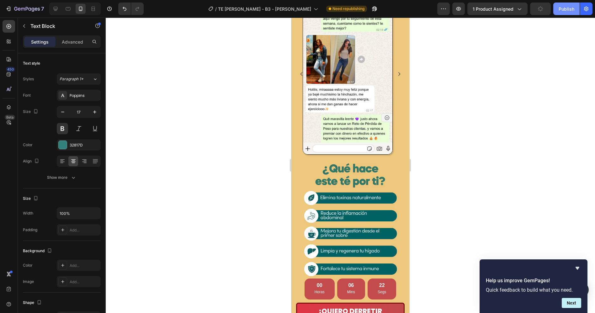
click at [562, 8] on div "Publish" at bounding box center [567, 9] width 16 height 7
click at [571, 12] on div "Publish" at bounding box center [567, 9] width 16 height 7
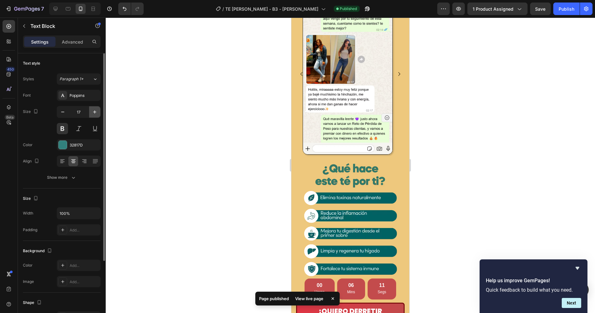
click at [96, 113] on icon "button" at bounding box center [95, 112] width 6 height 6
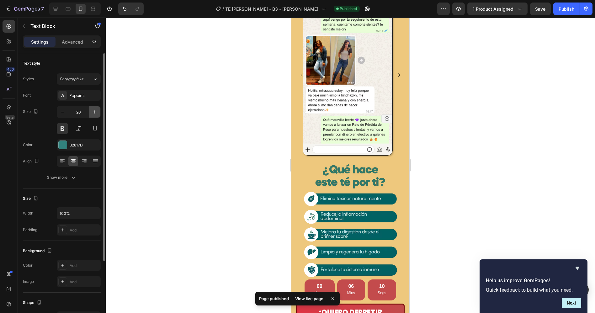
click at [96, 113] on icon "button" at bounding box center [95, 112] width 6 height 6
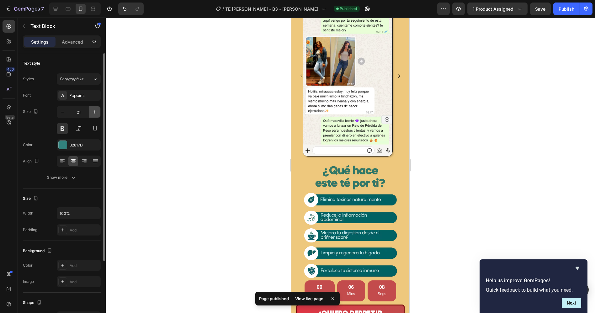
click at [96, 113] on icon "button" at bounding box center [95, 112] width 6 height 6
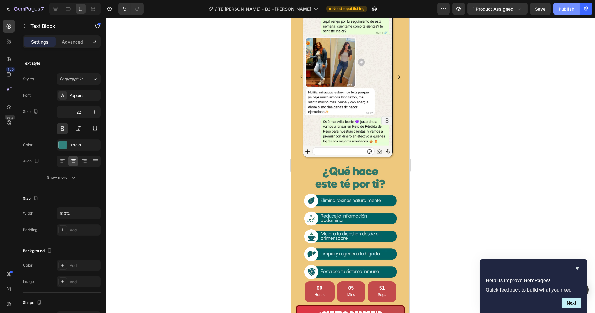
click at [567, 9] on div "Publish" at bounding box center [567, 9] width 16 height 7
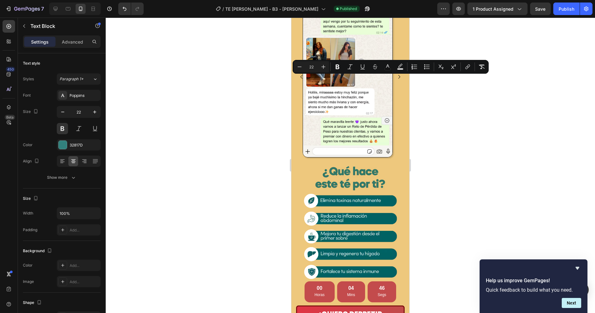
drag, startPoint x: 386, startPoint y: 82, endPoint x: 321, endPoint y: 88, distance: 65.2
click at [363, 70] on icon "Editor contextual toolbar" at bounding box center [362, 67] width 6 height 6
click at [569, 10] on div "Publish" at bounding box center [567, 9] width 16 height 7
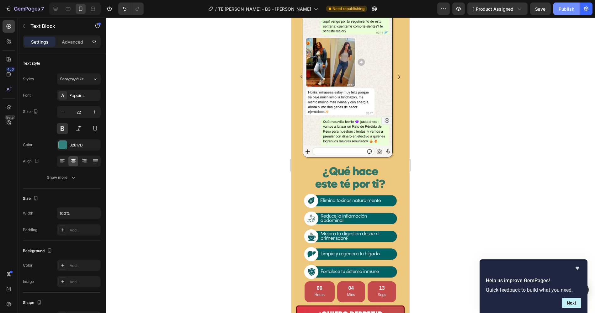
click at [571, 10] on div "Publish" at bounding box center [567, 9] width 16 height 7
click at [568, 10] on div "Publish" at bounding box center [567, 9] width 16 height 7
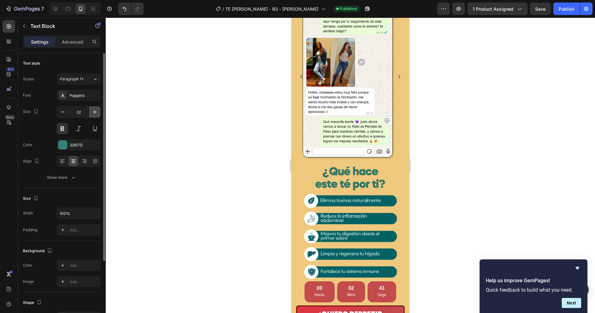
click at [93, 113] on icon "button" at bounding box center [95, 112] width 6 height 6
click at [93, 112] on icon "button" at bounding box center [95, 112] width 6 height 6
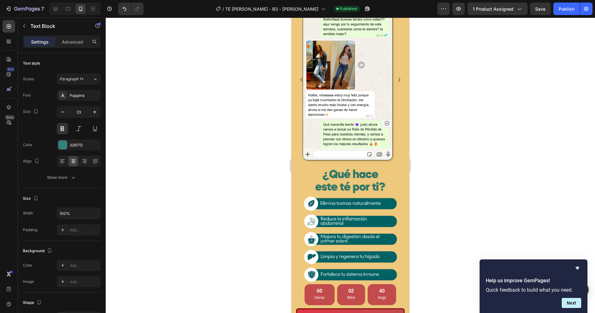
type input "24"
click at [575, 13] on button "Publish" at bounding box center [566, 9] width 26 height 13
click at [574, 14] on button "Publish" at bounding box center [566, 9] width 26 height 13
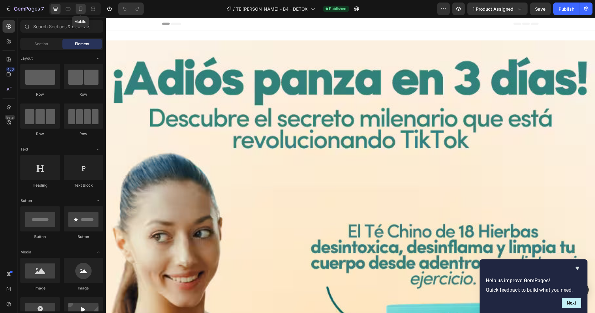
click at [80, 10] on icon at bounding box center [80, 9] width 6 height 6
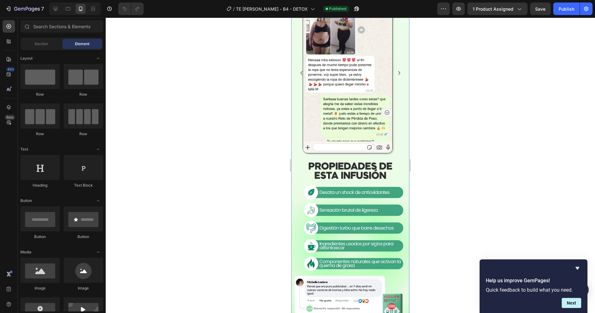
scroll to position [523, 0]
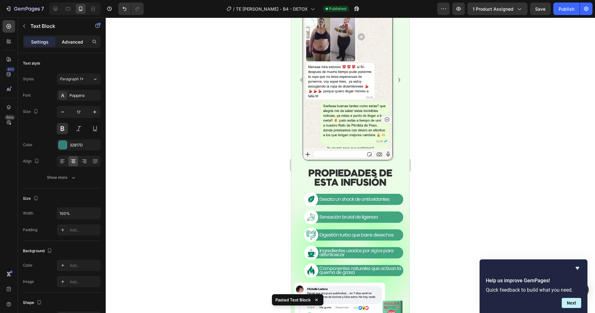
click at [74, 41] on p "Advanced" at bounding box center [72, 42] width 21 height 7
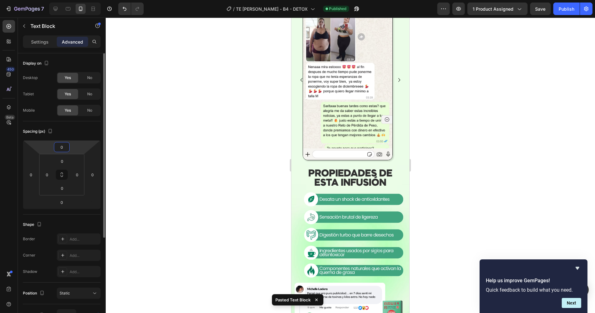
click at [61, 148] on input "0" at bounding box center [62, 146] width 13 height 9
type input "10"
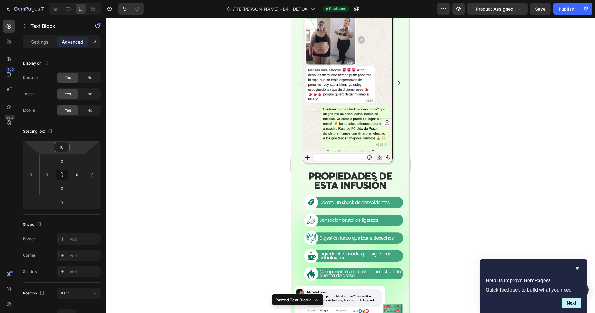
click at [459, 93] on div at bounding box center [350, 165] width 489 height 295
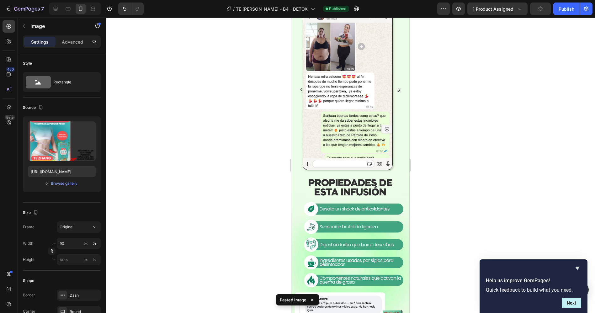
click at [475, 159] on div at bounding box center [350, 165] width 489 height 295
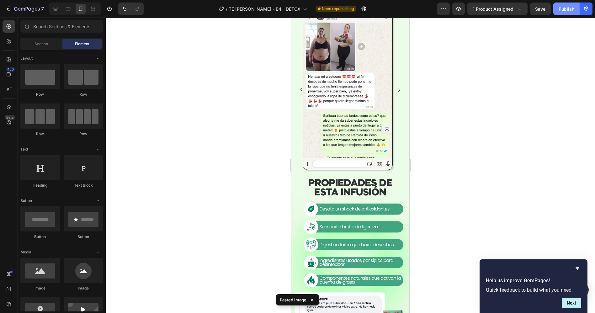
click at [560, 8] on div "Publish" at bounding box center [567, 9] width 16 height 7
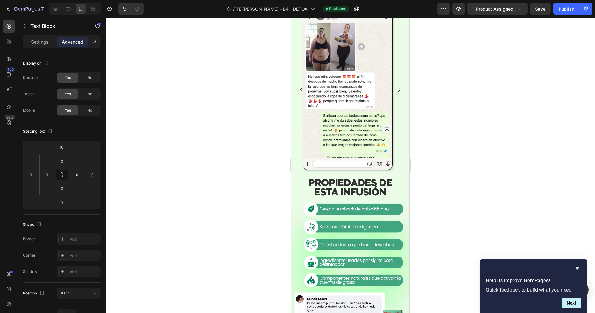
click at [371, 1] on img at bounding box center [350, 0] width 100 height 2
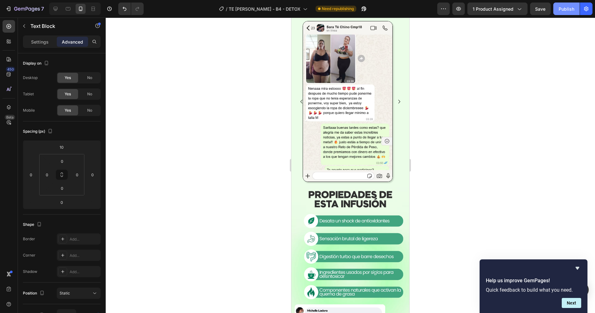
click at [566, 8] on div "Publish" at bounding box center [567, 9] width 16 height 7
click at [560, 8] on div "Publish" at bounding box center [567, 9] width 16 height 7
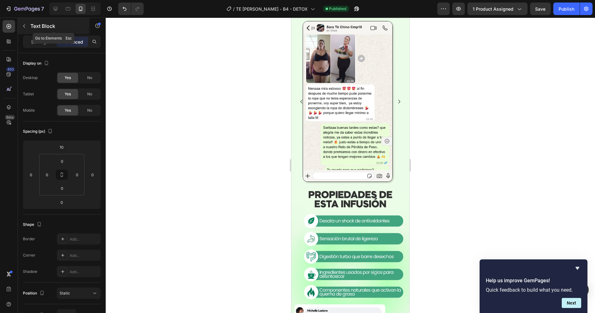
click at [45, 29] on p "Text Block" at bounding box center [56, 26] width 53 height 8
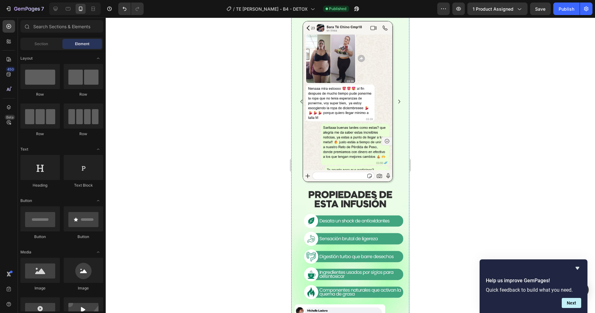
click at [363, 11] on span "ES TAN BUENO NUESTRO TÉ VIRAL, QUE YA NOS ESTÁN REPLICANDO!! 👇" at bounding box center [350, 0] width 95 height 22
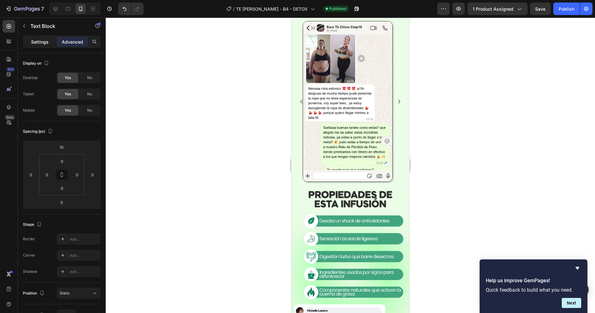
click at [46, 41] on p "Settings" at bounding box center [40, 42] width 18 height 7
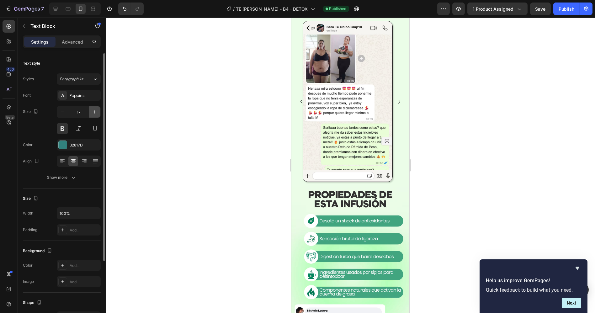
click at [96, 111] on icon "button" at bounding box center [95, 112] width 6 height 6
click at [96, 111] on icon "button" at bounding box center [94, 111] width 3 height 3
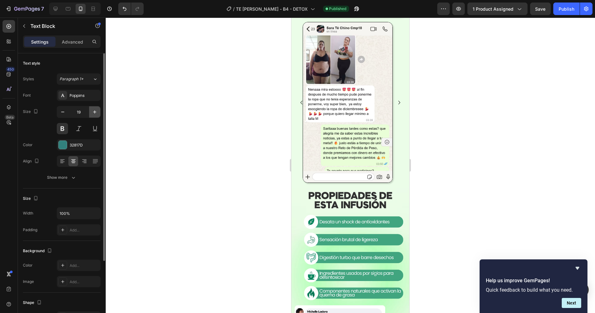
click at [96, 111] on icon "button" at bounding box center [94, 111] width 3 height 3
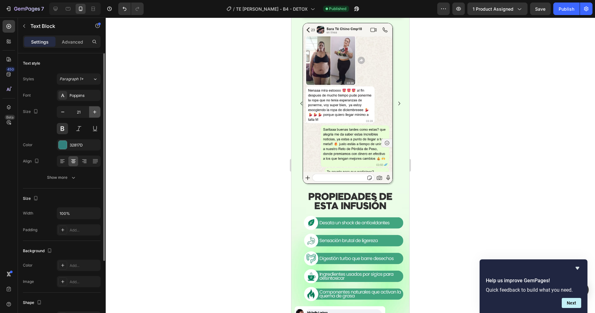
click at [96, 111] on icon "button" at bounding box center [94, 111] width 3 height 3
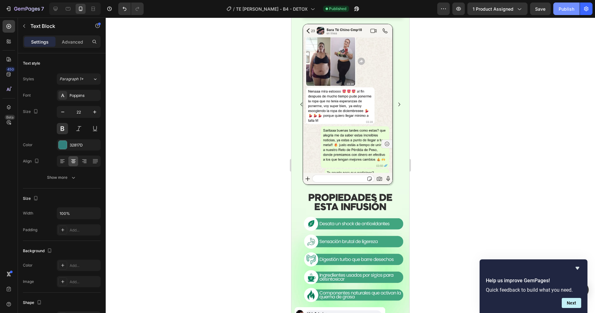
click at [559, 8] on button "Publish" at bounding box center [566, 9] width 26 height 13
drag, startPoint x: 353, startPoint y: 114, endPoint x: 356, endPoint y: 114, distance: 3.5
click at [353, 13] on span "ES TAN BUENO NUESTRO TÉ VIRAL, QUE YA NOS ESTÁN REPLICANDO!! 👇" at bounding box center [350, 2] width 95 height 24
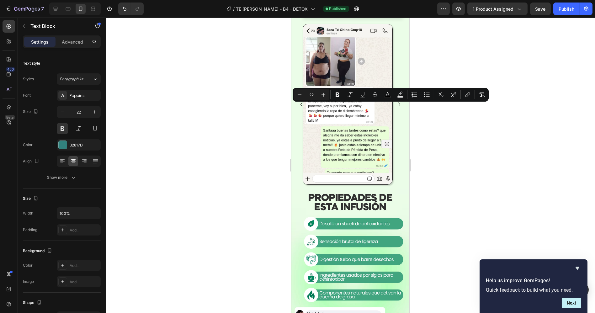
drag, startPoint x: 386, startPoint y: 110, endPoint x: 323, endPoint y: 117, distance: 64.0
click at [323, 13] on span "ES TAN BUENO NUESTRO TÉ VIRAL, QUE YA NOS ESTÁN REPLICANDO!! 👇" at bounding box center [350, 2] width 95 height 24
drag, startPoint x: 362, startPoint y: 96, endPoint x: 110, endPoint y: 57, distance: 255.4
click at [362, 96] on icon "Editor contextual toolbar" at bounding box center [362, 95] width 6 height 6
click at [578, 8] on button "Publish" at bounding box center [566, 9] width 26 height 13
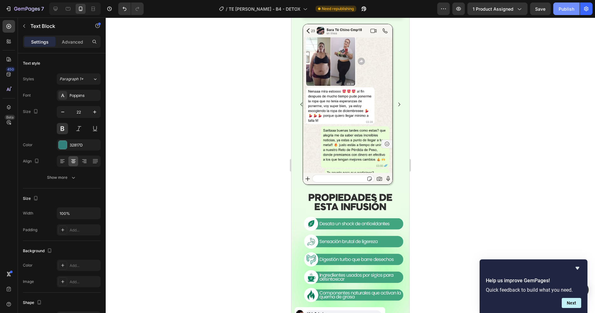
click at [565, 9] on div "Publish" at bounding box center [567, 9] width 16 height 7
click at [571, 11] on div "Publish" at bounding box center [567, 9] width 16 height 7
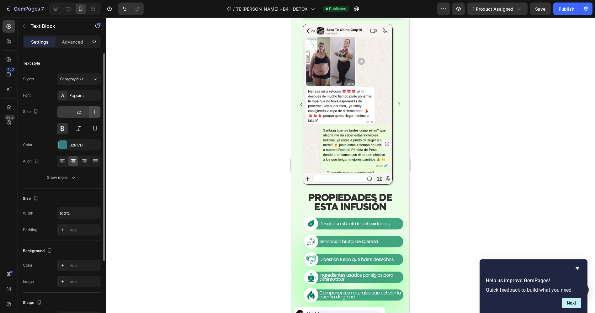
click at [95, 111] on icon "button" at bounding box center [94, 111] width 3 height 3
drag, startPoint x: 95, startPoint y: 111, endPoint x: 134, endPoint y: 111, distance: 39.2
click at [94, 111] on icon "button" at bounding box center [95, 112] width 6 height 6
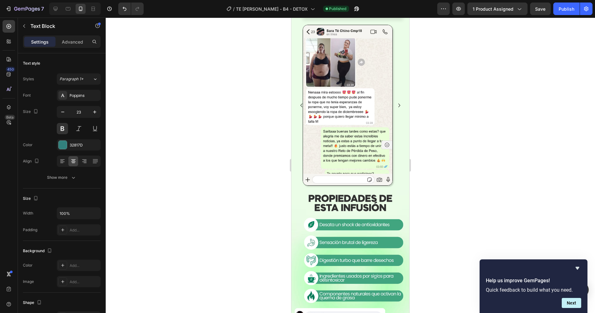
type input "24"
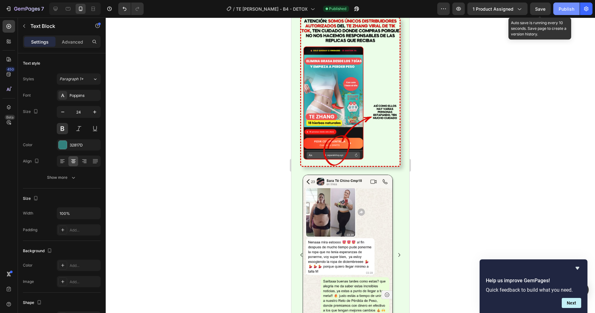
drag, startPoint x: 565, startPoint y: 8, endPoint x: 561, endPoint y: 8, distance: 3.8
click at [566, 8] on div "Publish" at bounding box center [567, 9] width 16 height 7
click at [569, 13] on button "Publish" at bounding box center [566, 9] width 26 height 13
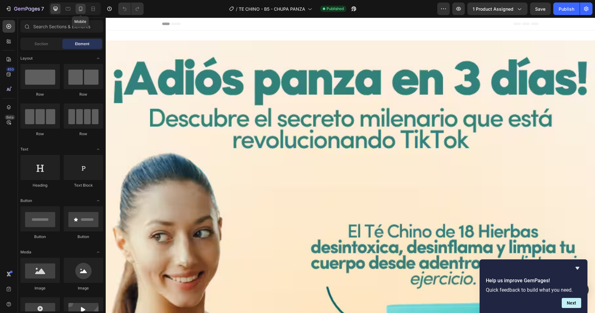
click at [85, 8] on div at bounding box center [81, 9] width 10 height 10
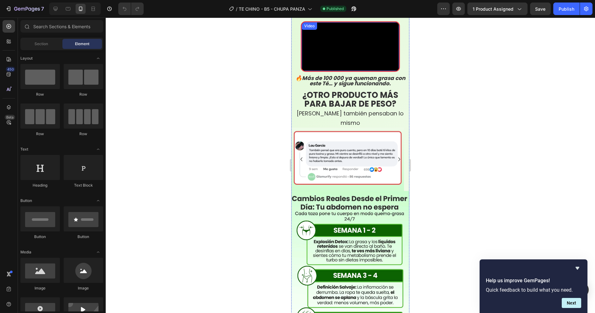
scroll to position [418, 0]
click at [346, 87] on strong "Más de 100 000 ya queman grasa con este Té… y sigue funcionando." at bounding box center [353, 80] width 103 height 13
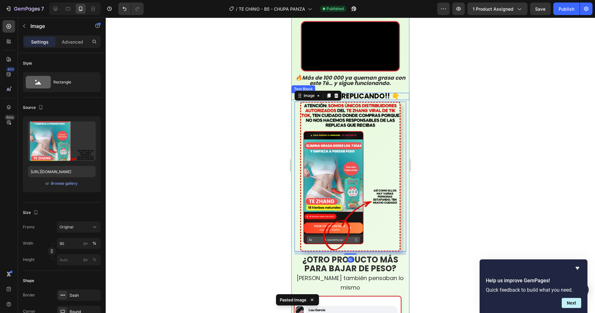
click at [378, 101] on span "NOS ESTÁN REPLICANDO!! 👇" at bounding box center [349, 96] width 99 height 10
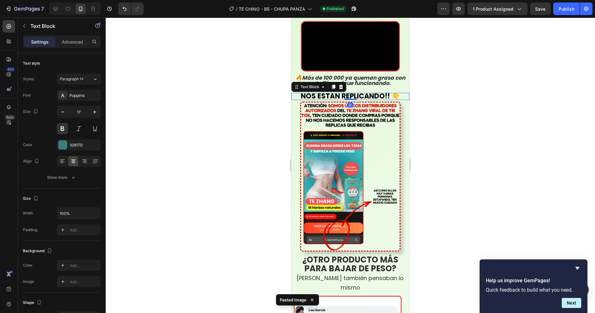
click at [378, 101] on span "NOS ESTÁN REPLICANDO!! 👇" at bounding box center [349, 96] width 99 height 10
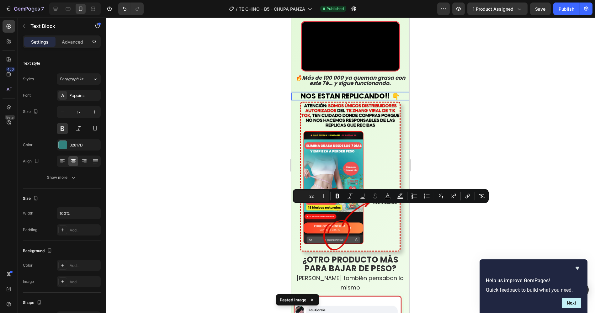
click at [389, 101] on span "NOS ESTÁN REPLICANDO!! 👇" at bounding box center [349, 96] width 99 height 10
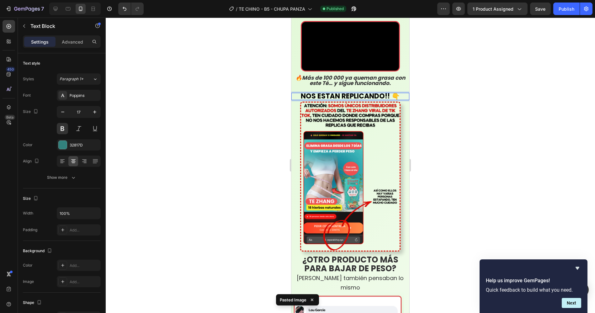
click at [300, 101] on span "NOS ESTÁN REPLICANDO!! 👇" at bounding box center [349, 96] width 99 height 10
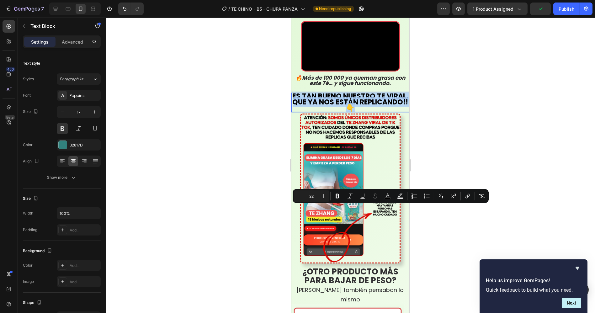
drag, startPoint x: 381, startPoint y: 222, endPoint x: 301, endPoint y: 210, distance: 80.9
click at [301, 111] on p "ES TAN BUENO NUESTRO TÉ VIRAL, QUE YA NOS ESTÁN REPLICANDO!! 👇" at bounding box center [350, 102] width 117 height 18
copy span "ES TAN BUENO NUESTRO TÉ VIRAL, QUE YA NOS ESTÁN REPLICANDO!! 👇"
click at [449, 223] on div at bounding box center [350, 165] width 489 height 295
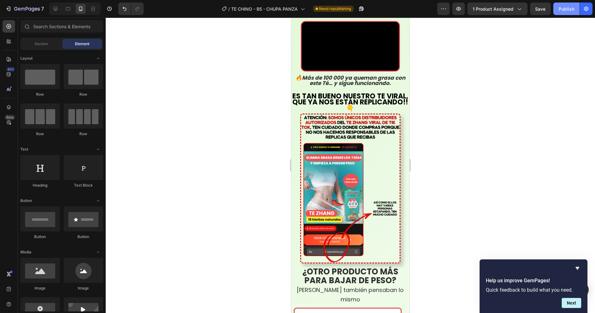
click at [568, 11] on div "Publish" at bounding box center [567, 9] width 16 height 7
click at [562, 10] on div "Publish" at bounding box center [567, 9] width 16 height 7
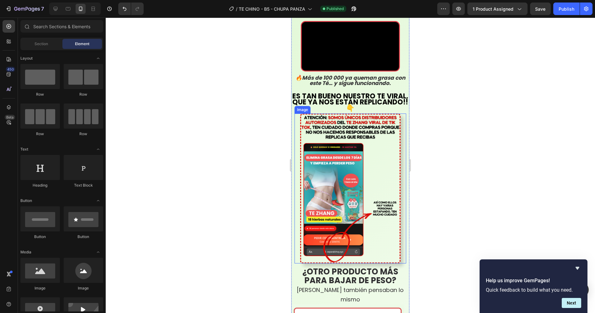
click at [323, 113] on span "ES TAN BUENO NUESTRO TÉ VIRAL, QUE YA NOS ESTÁN REPLICANDO!! 👇" at bounding box center [350, 102] width 116 height 22
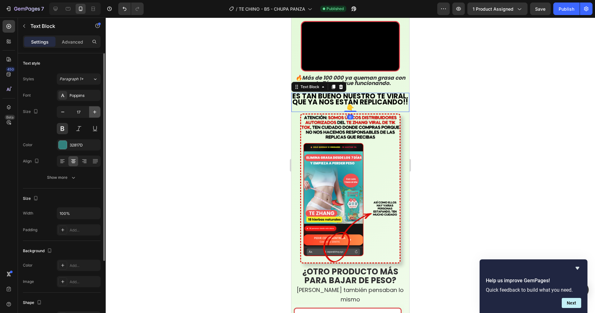
click at [94, 113] on icon "button" at bounding box center [95, 112] width 6 height 6
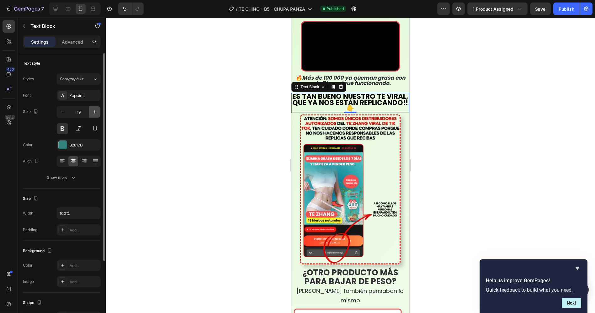
click at [94, 113] on icon "button" at bounding box center [95, 112] width 6 height 6
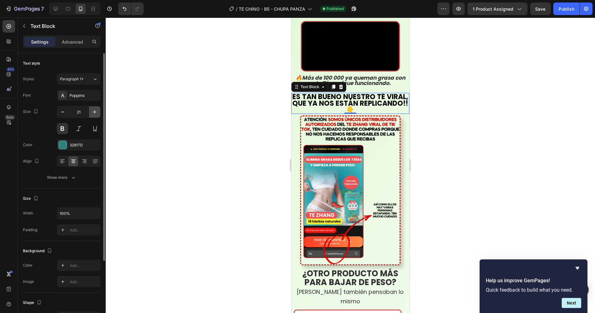
click at [94, 113] on icon "button" at bounding box center [95, 112] width 6 height 6
type input "22"
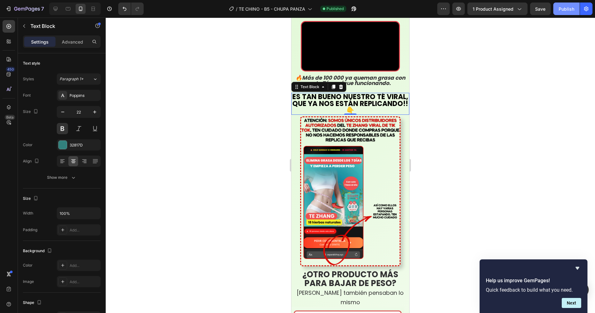
click at [565, 7] on div "Publish" at bounding box center [567, 9] width 16 height 7
click at [387, 115] on span "ES TAN BUENO NUESTRO TÉ VIRAL, QUE YA NOS ESTÁN REPLICANDO!! 👇" at bounding box center [350, 104] width 116 height 24
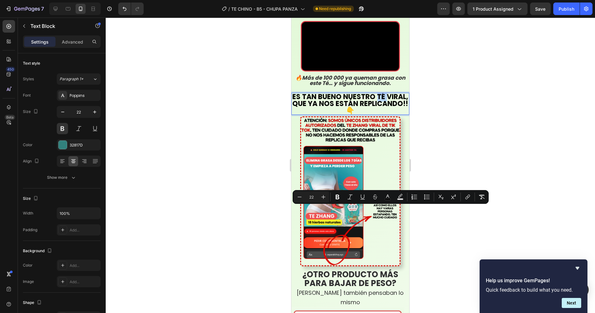
click at [386, 115] on span "ES TAN BUENO NUESTRO TÉ VIRAL, QUE YA NOS ESTÁN REPLICANDO!! 👇" at bounding box center [350, 104] width 116 height 24
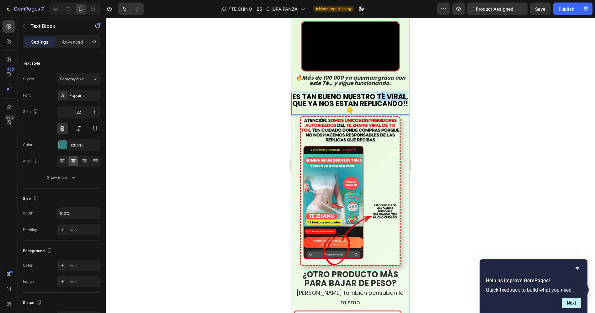
drag, startPoint x: 386, startPoint y: 212, endPoint x: 321, endPoint y: 219, distance: 65.6
click at [321, 115] on span "ES TAN BUENO NUESTRO TÉ VIRAL, QUE YA NOS ESTÁN REPLICANDO!! 👇" at bounding box center [350, 104] width 116 height 24
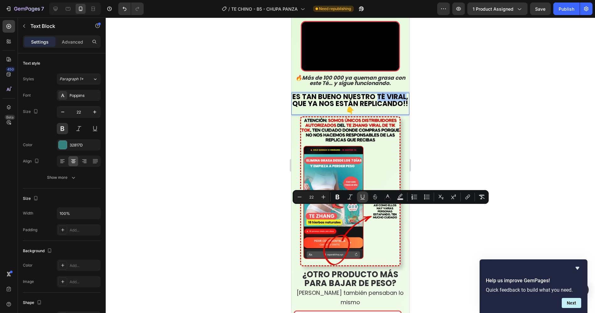
click at [364, 199] on icon "Editor contextual toolbar" at bounding box center [362, 197] width 6 height 6
click at [573, 6] on div "Publish" at bounding box center [567, 9] width 16 height 7
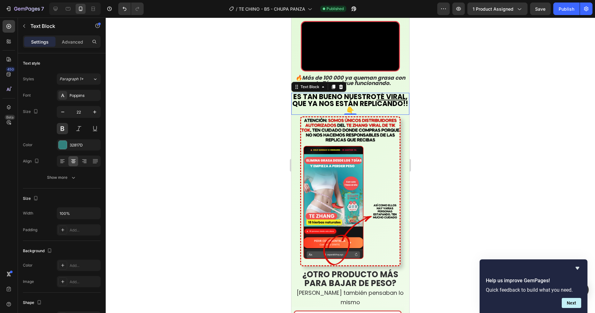
drag, startPoint x: 564, startPoint y: 9, endPoint x: 513, endPoint y: 0, distance: 51.7
click at [564, 9] on div "Publish" at bounding box center [567, 9] width 16 height 7
click at [463, 174] on div at bounding box center [350, 165] width 489 height 295
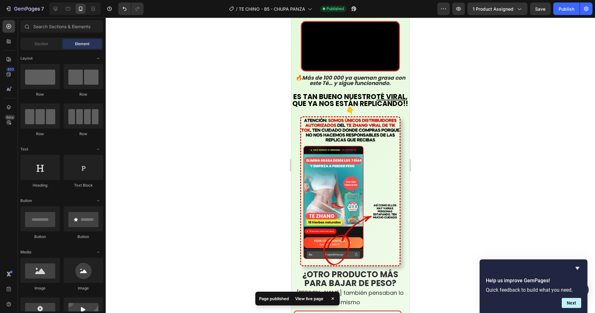
click at [463, 173] on div at bounding box center [350, 165] width 489 height 295
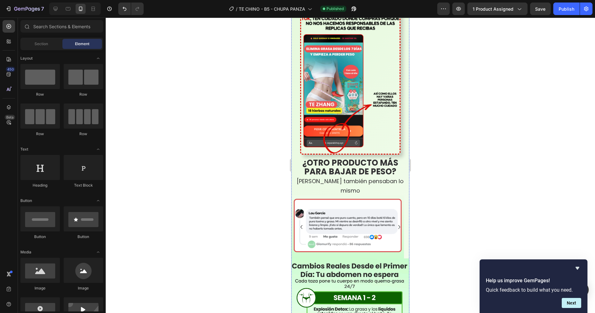
scroll to position [557, 0]
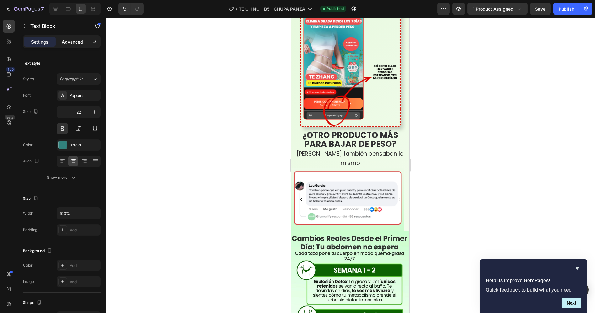
click at [68, 39] on p "Advanced" at bounding box center [72, 42] width 21 height 7
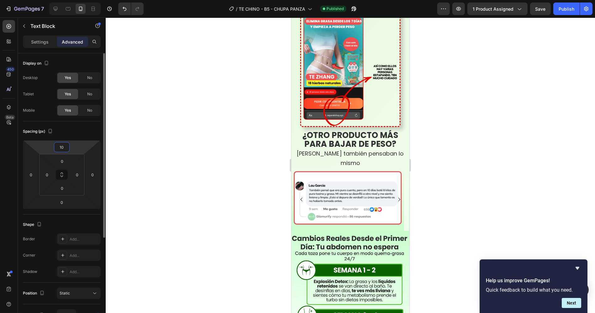
click at [60, 147] on input "10" at bounding box center [62, 146] width 13 height 9
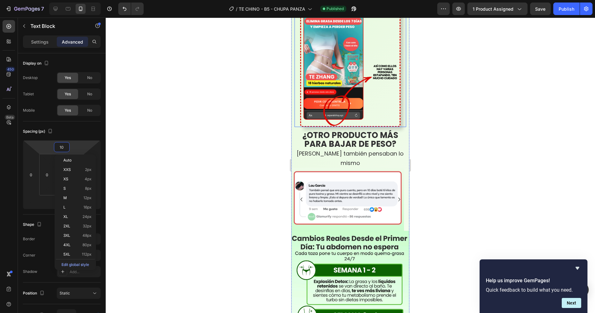
type input "5"
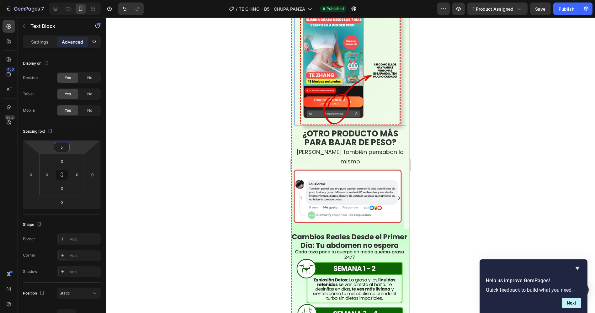
drag, startPoint x: 503, startPoint y: 114, endPoint x: 492, endPoint y: 117, distance: 11.1
click at [503, 113] on div at bounding box center [350, 165] width 489 height 295
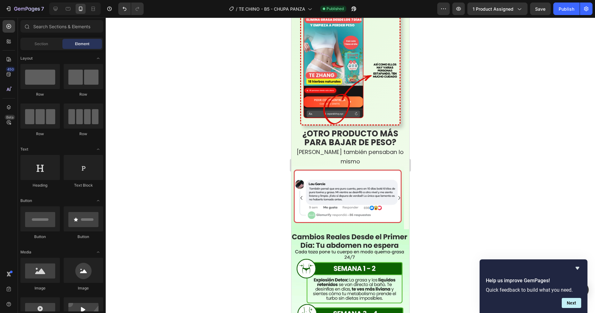
drag, startPoint x: 563, startPoint y: 7, endPoint x: 553, endPoint y: 16, distance: 13.3
click at [563, 7] on div "Publish" at bounding box center [567, 9] width 16 height 7
click at [334, 148] on strong "¿OTRO PRODUCTO MÁS PARA BAJAR DE PESO?" at bounding box center [350, 138] width 96 height 20
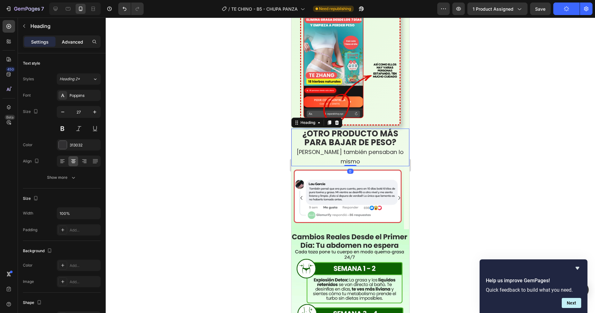
click at [71, 42] on p "Advanced" at bounding box center [72, 42] width 21 height 7
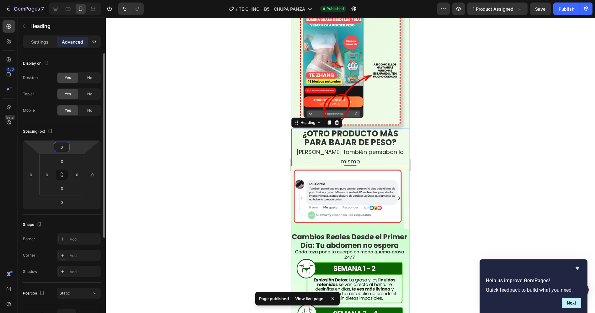
click at [61, 149] on input "0" at bounding box center [62, 146] width 13 height 9
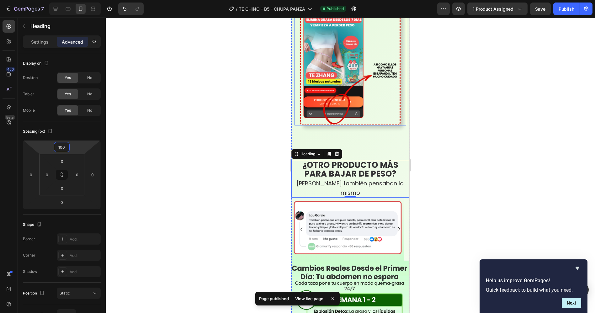
type input "10"
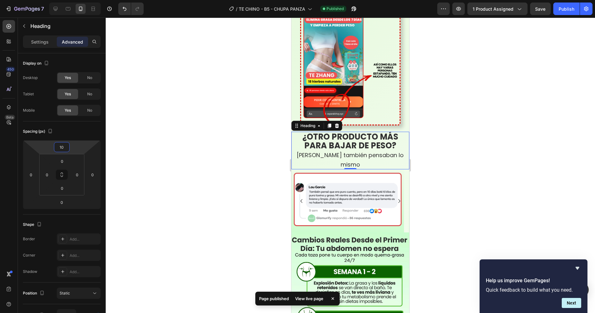
click at [535, 122] on div at bounding box center [350, 165] width 489 height 295
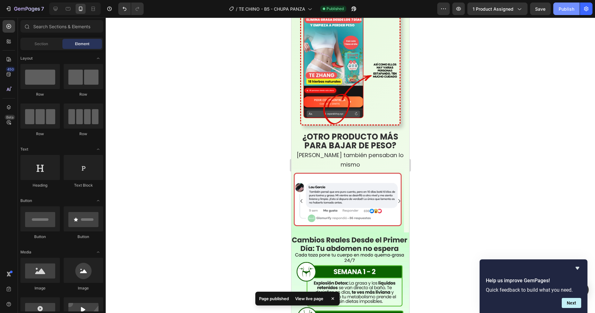
click at [568, 8] on div "Publish" at bounding box center [567, 9] width 16 height 7
click at [456, 91] on div at bounding box center [350, 165] width 489 height 295
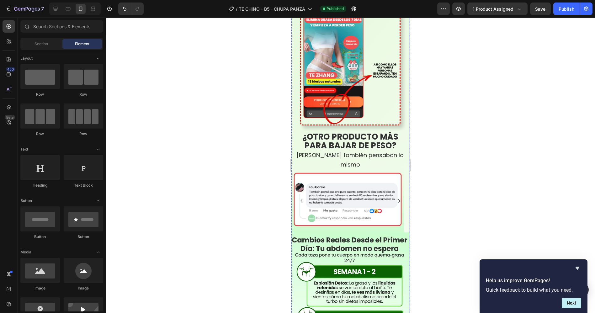
drag, startPoint x: 321, startPoint y: 74, endPoint x: 328, endPoint y: 73, distance: 6.7
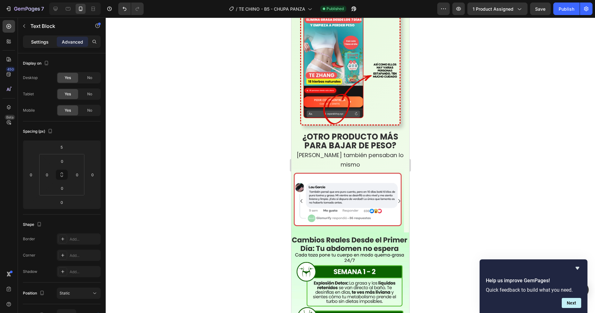
click at [43, 38] on div "Settings" at bounding box center [39, 42] width 31 height 10
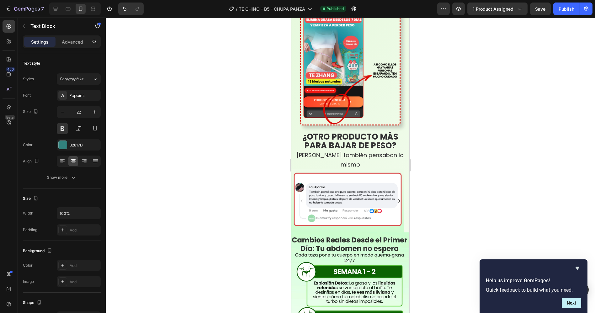
click at [452, 87] on div at bounding box center [350, 165] width 489 height 295
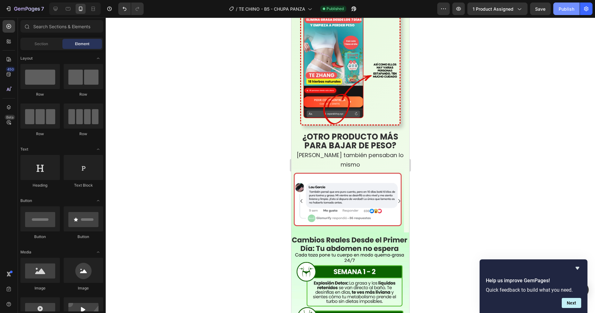
click at [563, 11] on div "Publish" at bounding box center [567, 9] width 16 height 7
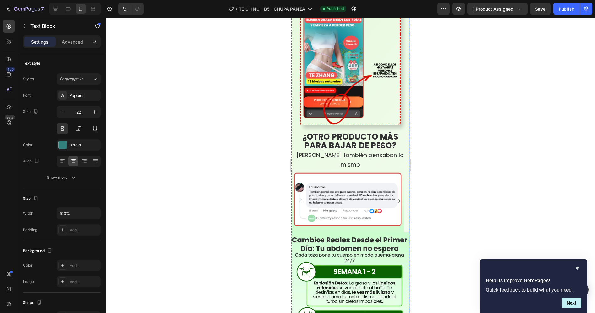
click at [94, 113] on icon "button" at bounding box center [95, 112] width 6 height 6
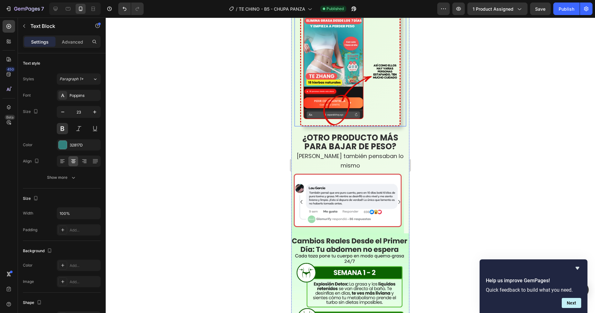
type input "24"
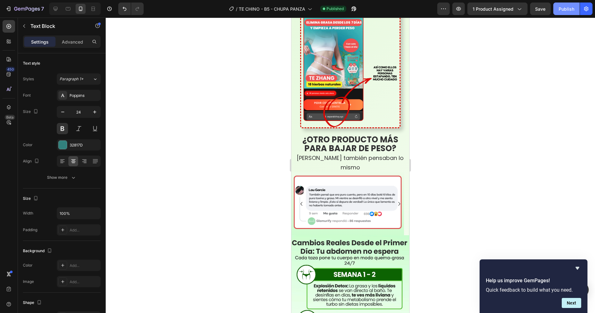
click at [567, 8] on div "Publish" at bounding box center [567, 9] width 16 height 7
click at [562, 8] on div "Publish" at bounding box center [567, 9] width 16 height 7
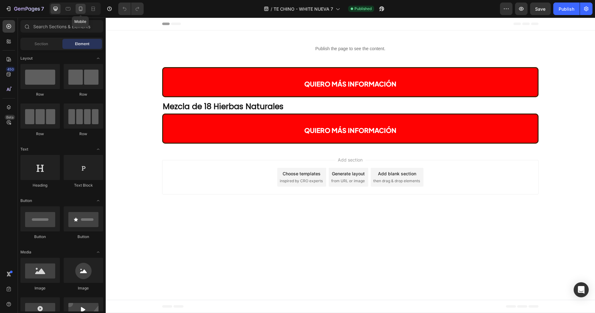
click at [78, 8] on icon at bounding box center [80, 9] width 6 height 6
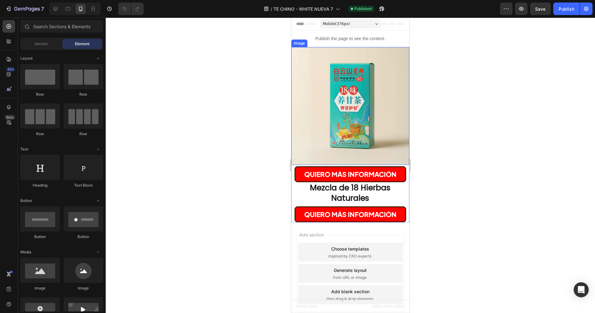
click at [334, 35] on p "Publish the page to see the content." at bounding box center [350, 38] width 118 height 7
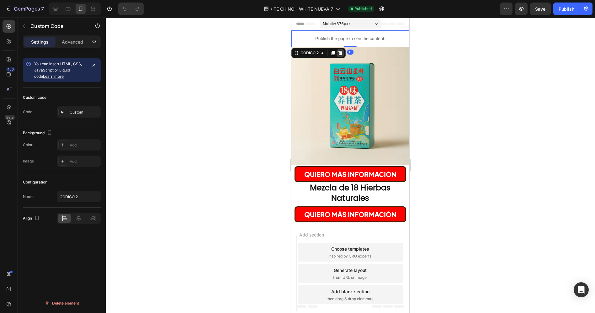
click at [342, 53] on icon at bounding box center [340, 53] width 4 height 4
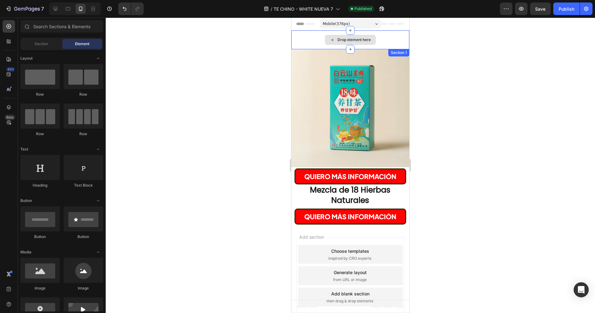
click at [395, 37] on div "Drop element here" at bounding box center [350, 39] width 118 height 19
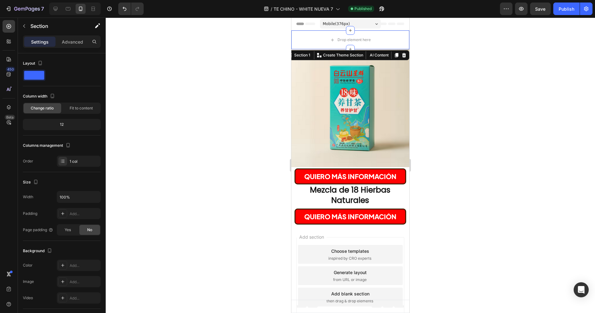
click at [402, 57] on icon at bounding box center [404, 55] width 4 height 4
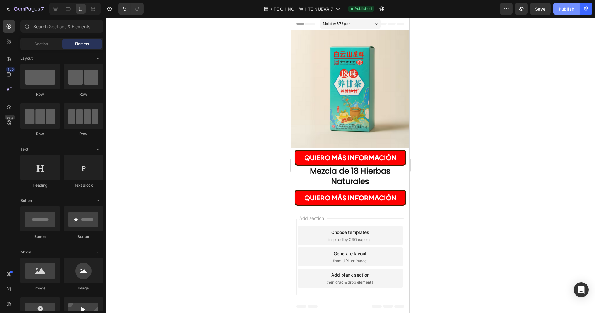
click at [560, 8] on div "Publish" at bounding box center [567, 9] width 16 height 7
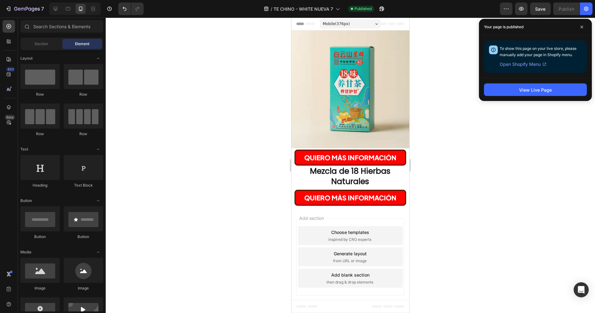
drag, startPoint x: 583, startPoint y: 27, endPoint x: 440, endPoint y: 14, distance: 143.7
click at [581, 26] on icon at bounding box center [581, 26] width 3 height 3
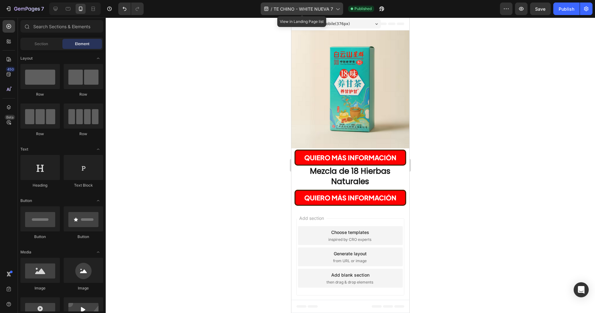
click at [325, 8] on span "TE CHINO - WHITE NUEVA 7" at bounding box center [303, 9] width 60 height 7
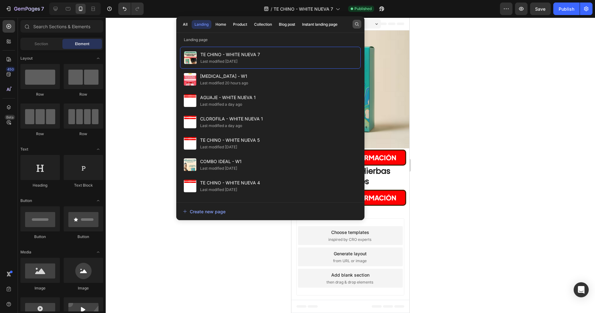
click at [360, 24] on button "button" at bounding box center [357, 24] width 9 height 9
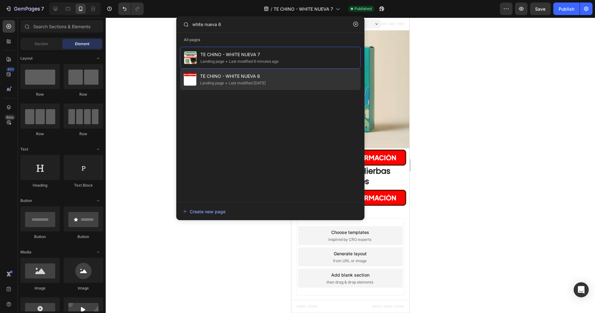
type input "white nueva 6"
click at [263, 78] on span "TE CHINO - WHITE NUEVA 6" at bounding box center [233, 76] width 66 height 8
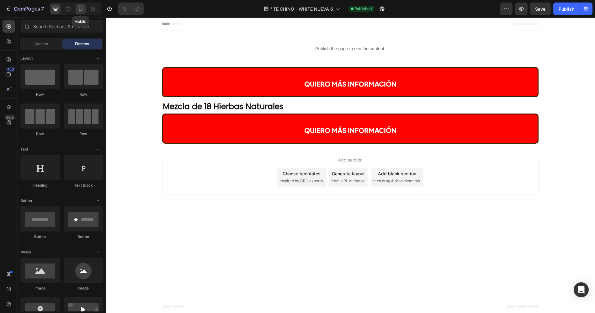
click at [81, 8] on icon at bounding box center [80, 9] width 6 height 6
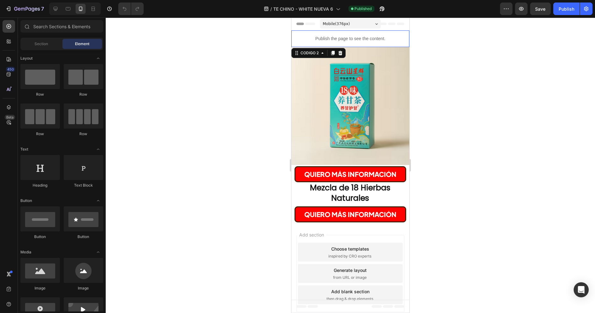
click at [361, 38] on p "Publish the page to see the content." at bounding box center [350, 38] width 118 height 7
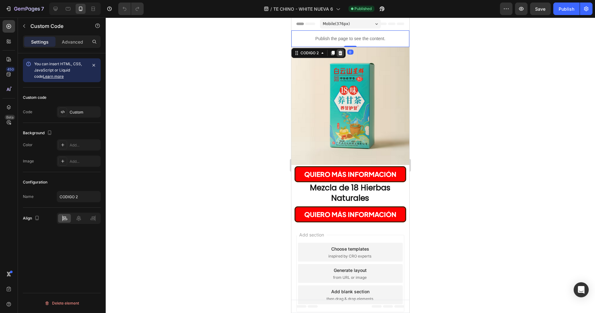
click at [338, 53] on icon at bounding box center [339, 52] width 5 height 5
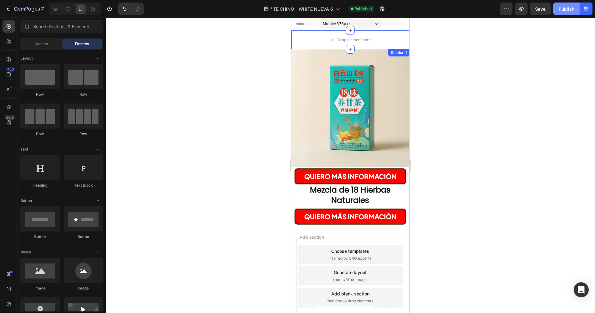
click at [565, 8] on div "Publish" at bounding box center [567, 9] width 16 height 7
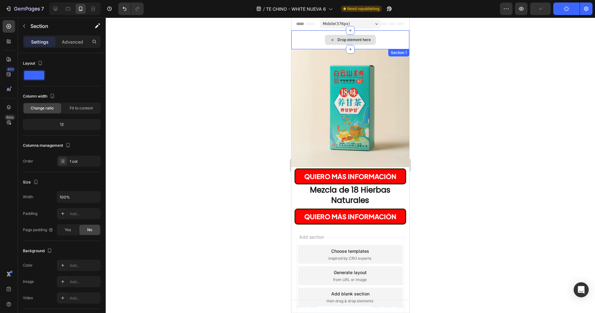
click at [384, 38] on div "Drop element here" at bounding box center [350, 39] width 118 height 19
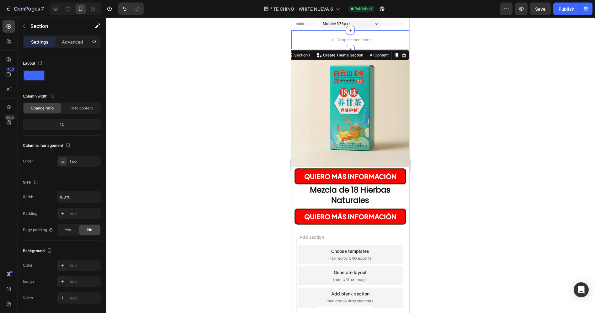
drag, startPoint x: 400, startPoint y: 54, endPoint x: 408, endPoint y: 53, distance: 7.9
click at [401, 54] on icon at bounding box center [403, 55] width 5 height 5
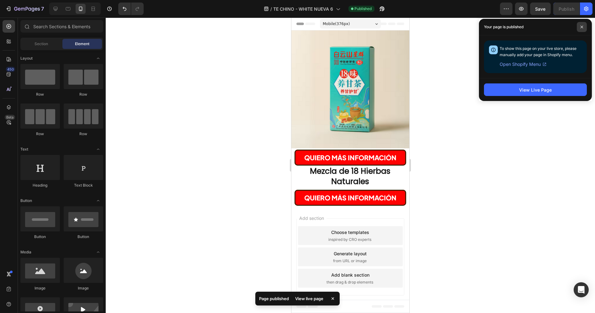
click at [582, 24] on span at bounding box center [582, 27] width 10 height 10
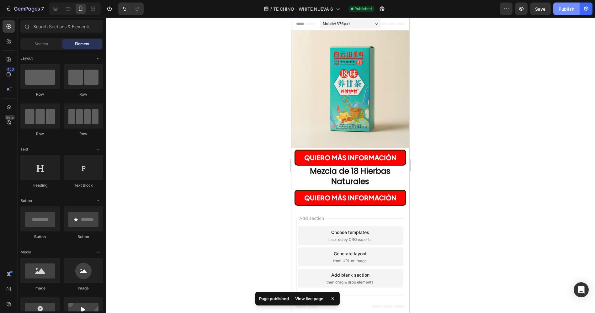
click at [565, 8] on div "Publish" at bounding box center [567, 9] width 16 height 7
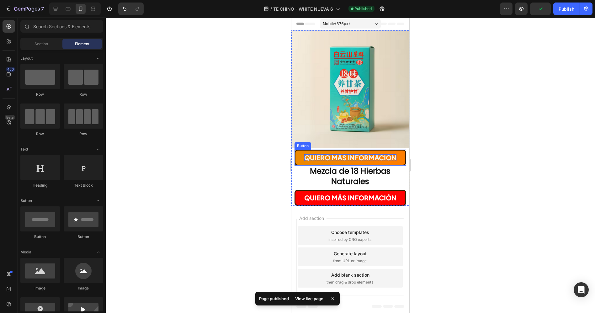
click at [339, 159] on span "QUIERO MÁS INFORMACIÓN" at bounding box center [350, 157] width 92 height 8
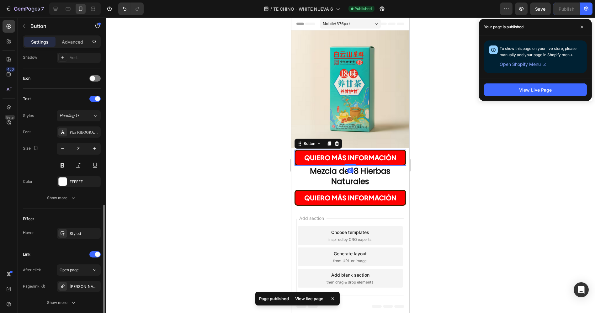
scroll to position [209, 0]
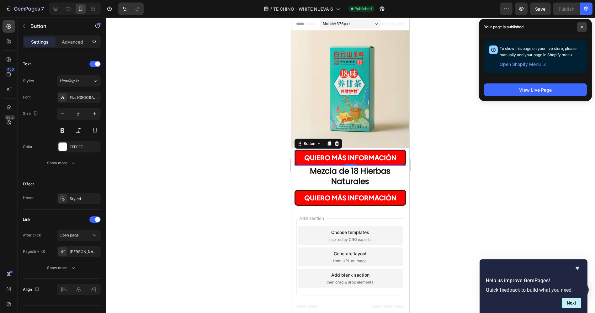
click at [579, 27] on span at bounding box center [582, 27] width 10 height 10
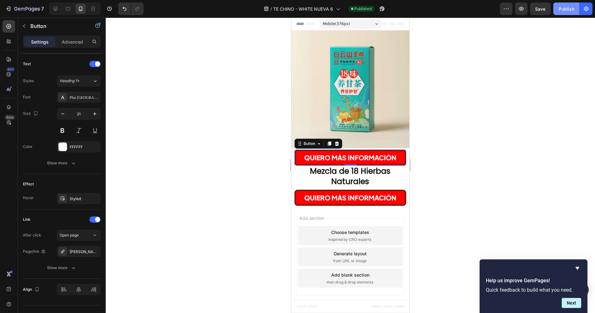
click at [563, 10] on div "Publish" at bounding box center [567, 9] width 16 height 7
